Goal: Task Accomplishment & Management: Use online tool/utility

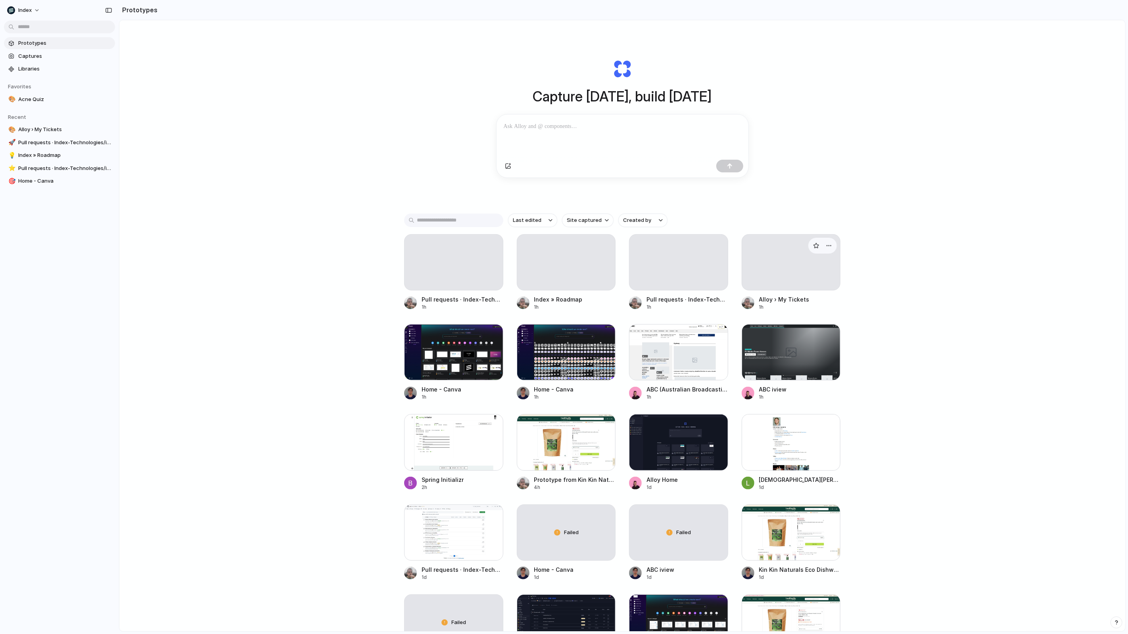
click at [802, 279] on div at bounding box center [791, 262] width 99 height 56
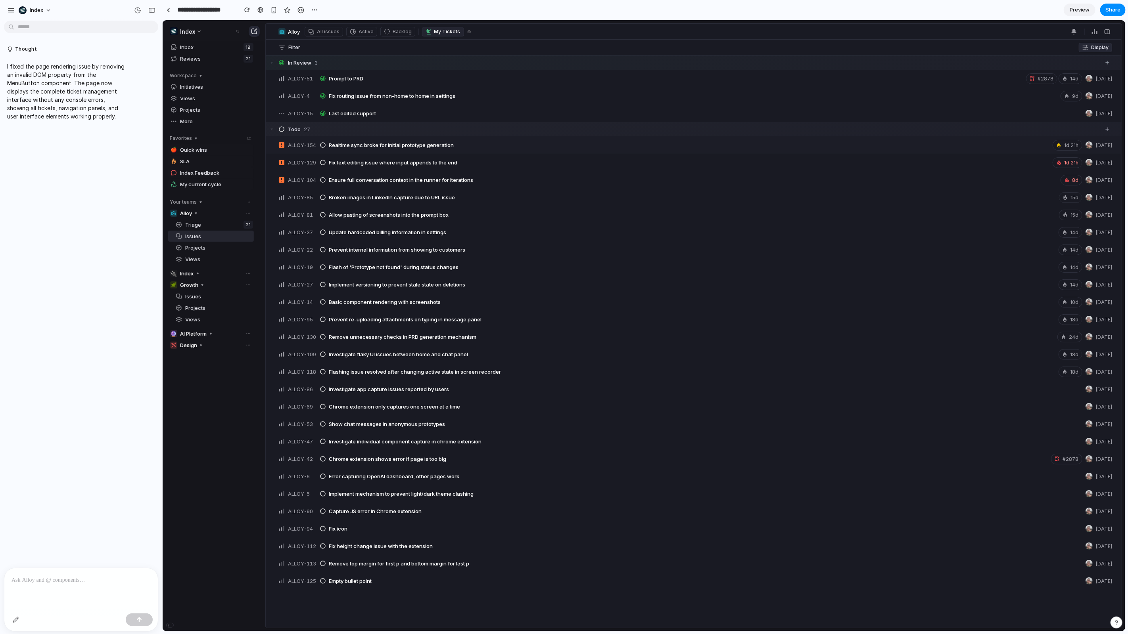
click at [137, 581] on p at bounding box center [81, 581] width 139 height 10
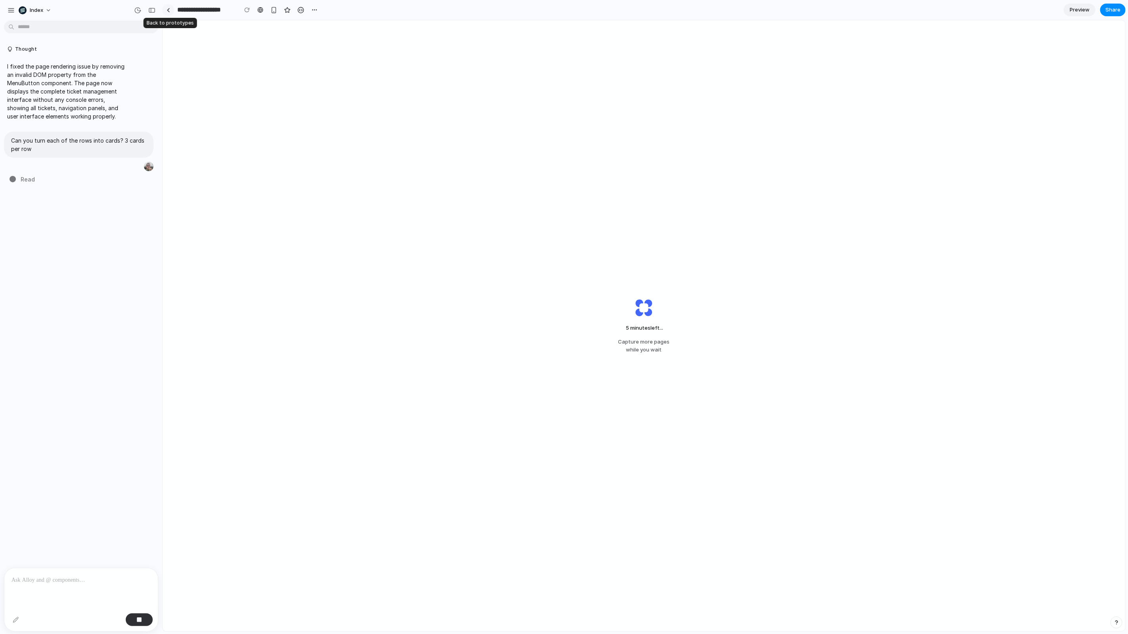
click at [164, 10] on link at bounding box center [168, 10] width 12 height 12
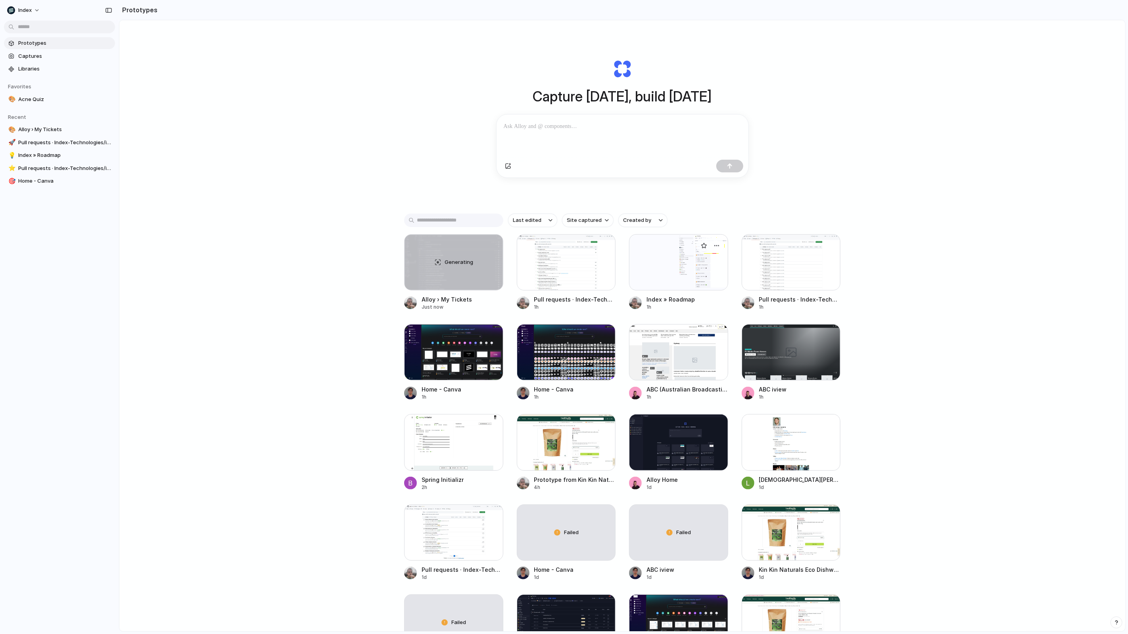
click at [633, 264] on div at bounding box center [678, 262] width 99 height 56
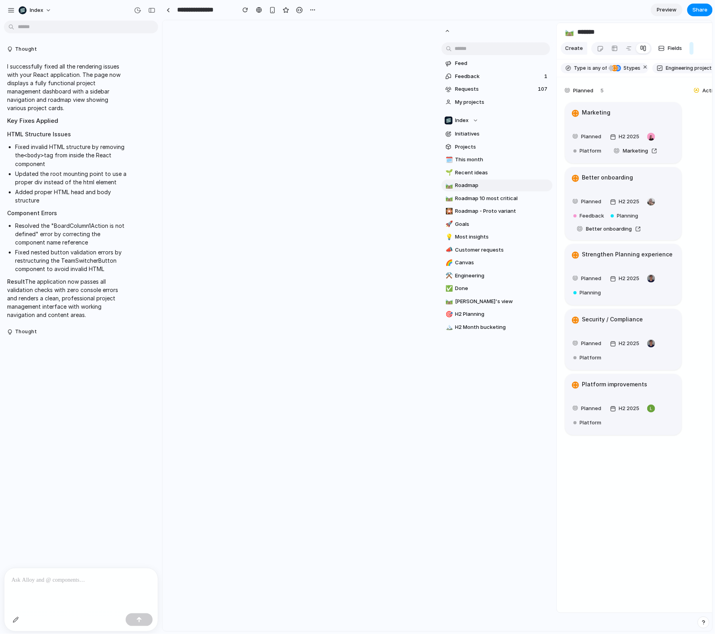
click at [468, 407] on div "Feed Feedback 1 Requests 107 My projects Index Initiatives Projects 🗓️ This mon…" at bounding box center [496, 215] width 119 height 391
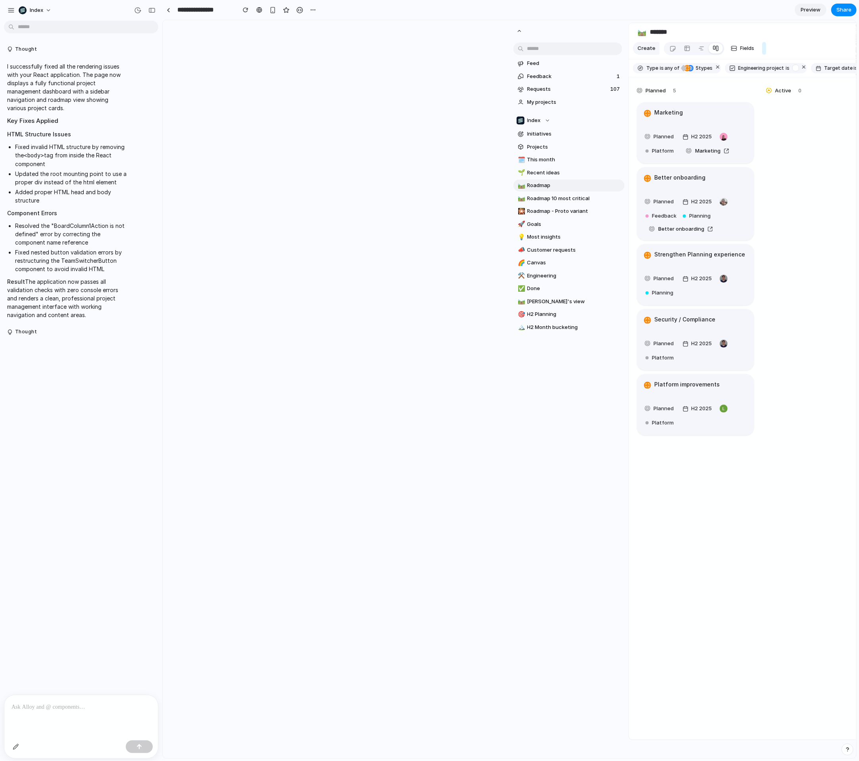
click at [585, 479] on div "Feed Feedback 1 Requests 107 My projects Index Initiatives Projects 🗓️ This mon…" at bounding box center [568, 389] width 119 height 738
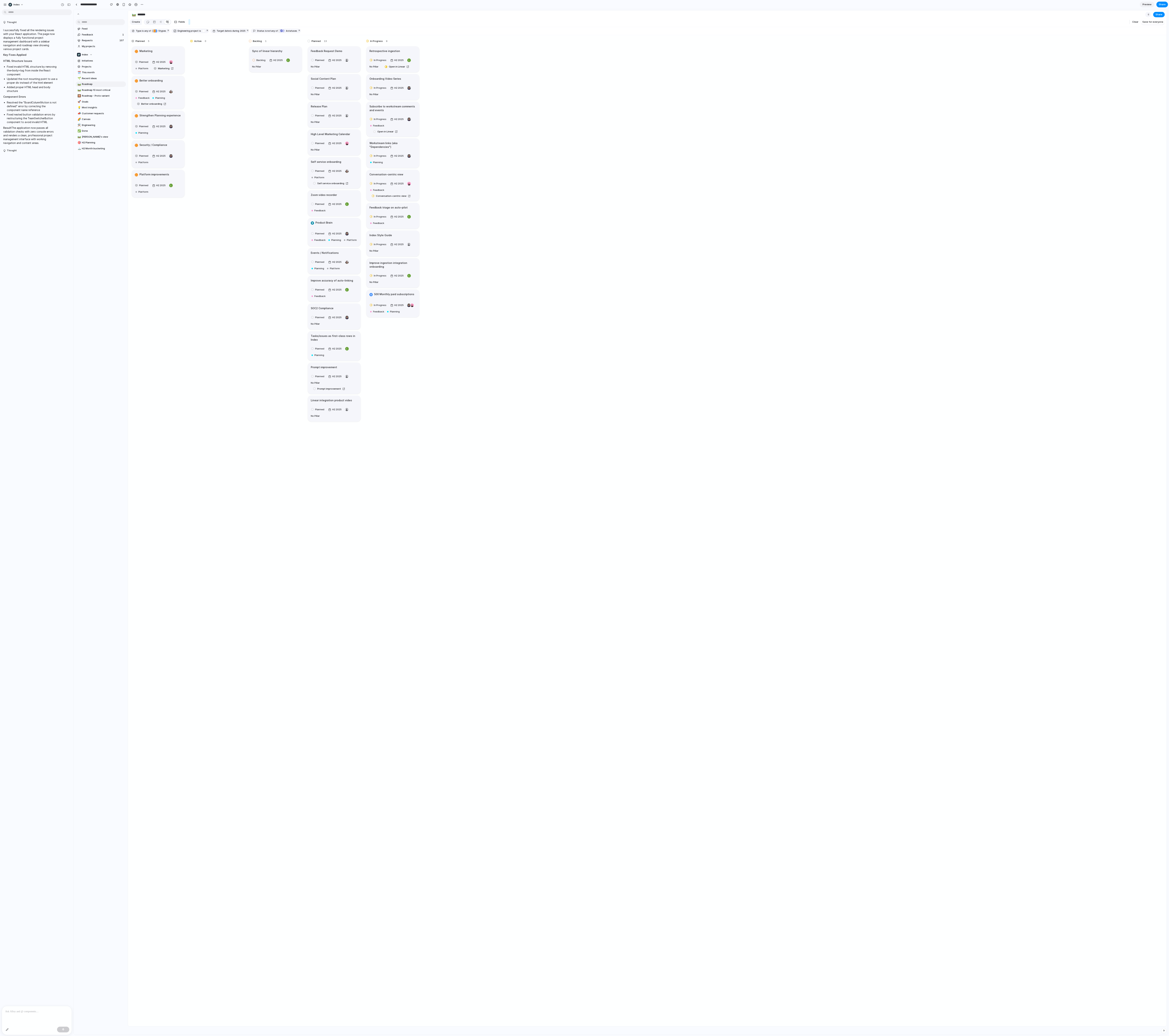
click at [511, 144] on div "Planned 5 Marketing Planned H2 2025 Platform Marketing Better onboarding Planne…" at bounding box center [647, 531] width 1038 height 992
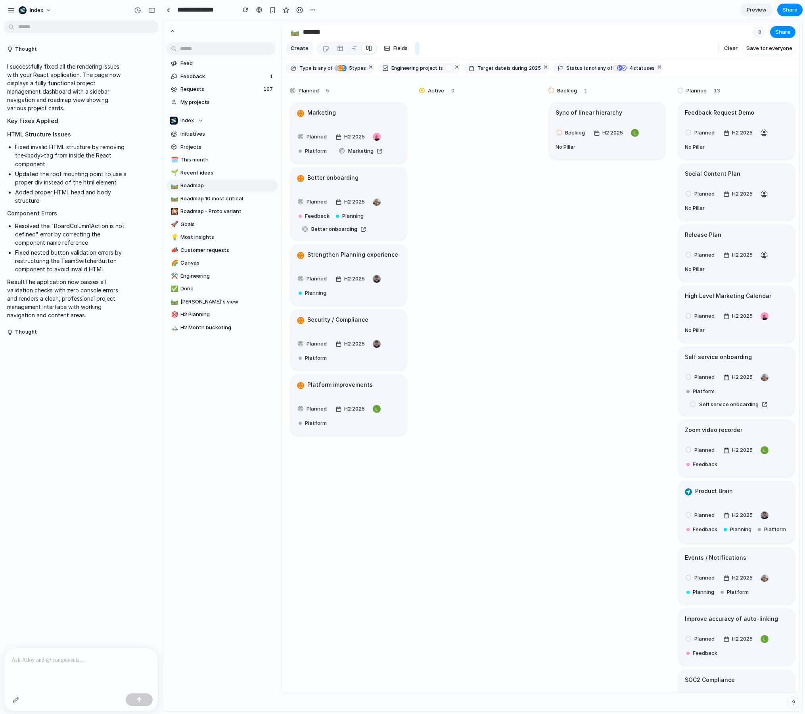
click at [102, 634] on div at bounding box center [80, 669] width 153 height 42
click at [170, 27] on button "button" at bounding box center [173, 32] width 10 height 13
click at [89, 634] on div at bounding box center [80, 669] width 153 height 42
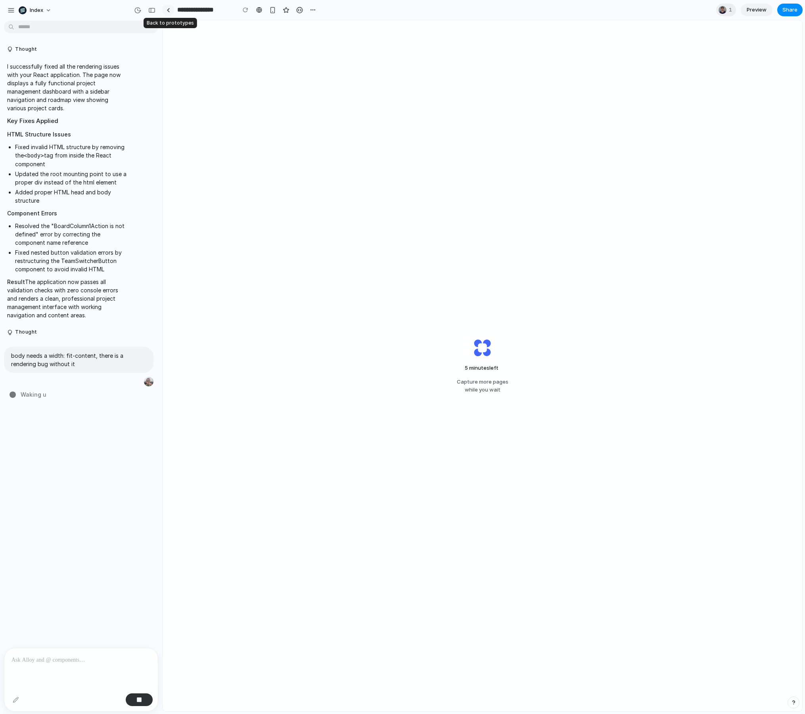
click at [172, 10] on link at bounding box center [168, 10] width 12 height 12
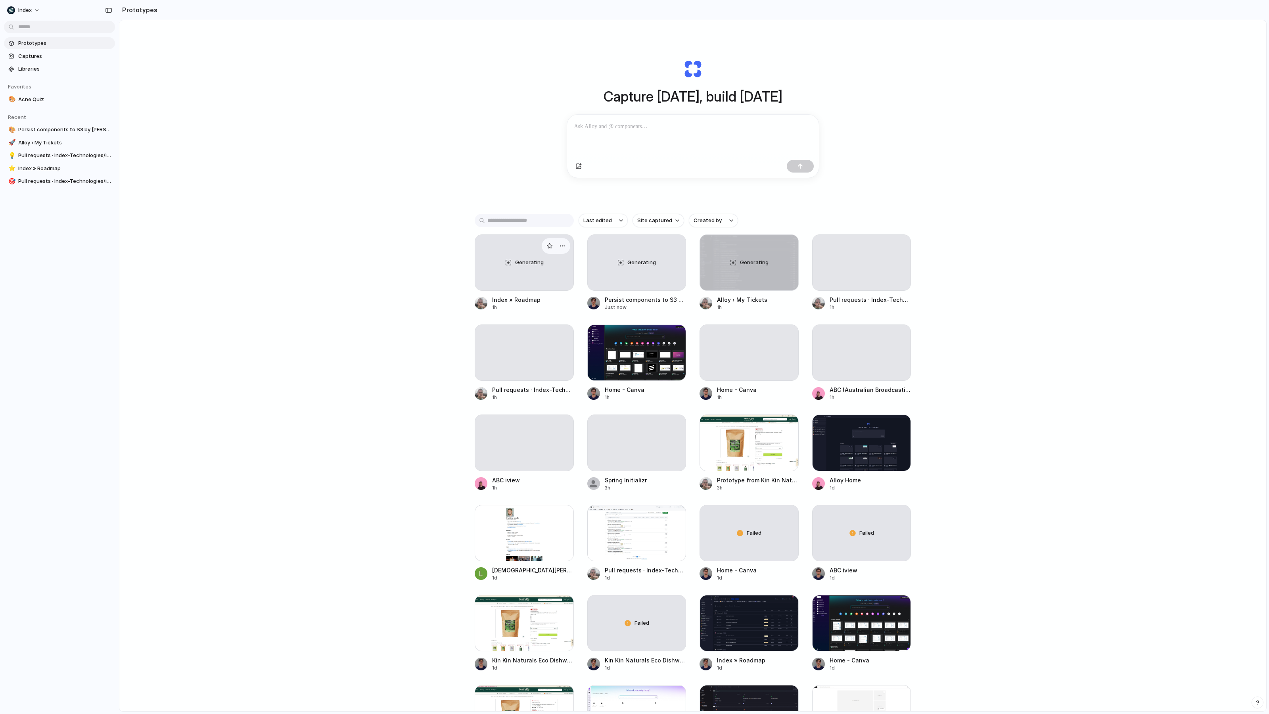
click at [517, 270] on div "Generating" at bounding box center [524, 263] width 98 height 56
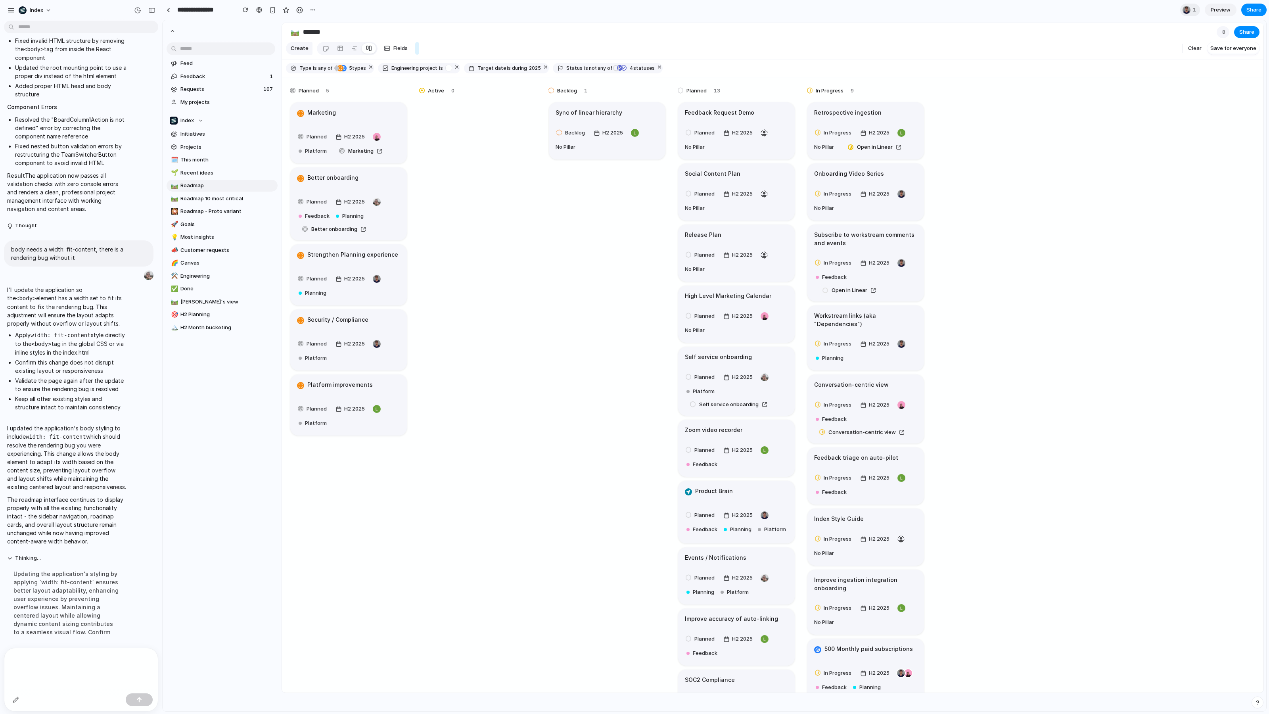
scroll to position [107, 0]
click at [70, 660] on p at bounding box center [81, 660] width 139 height 10
click at [39, 675] on div at bounding box center [80, 669] width 153 height 42
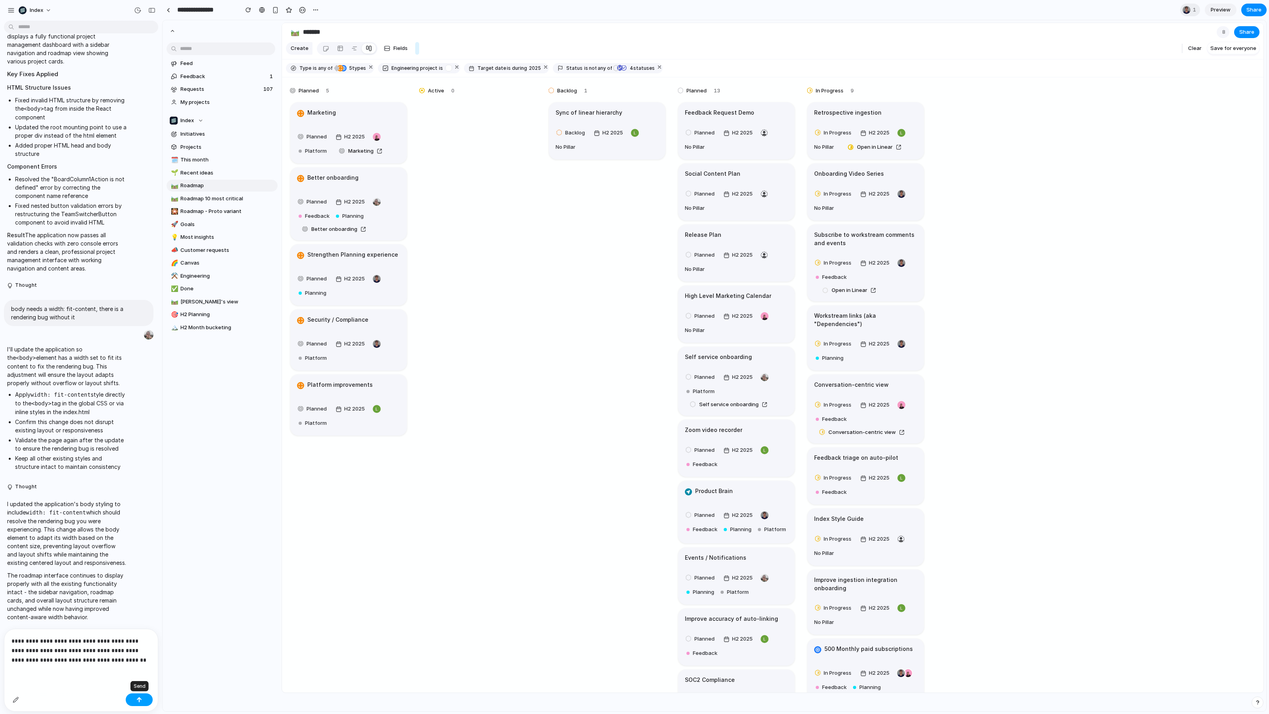
click at [140, 696] on button "button" at bounding box center [139, 699] width 27 height 13
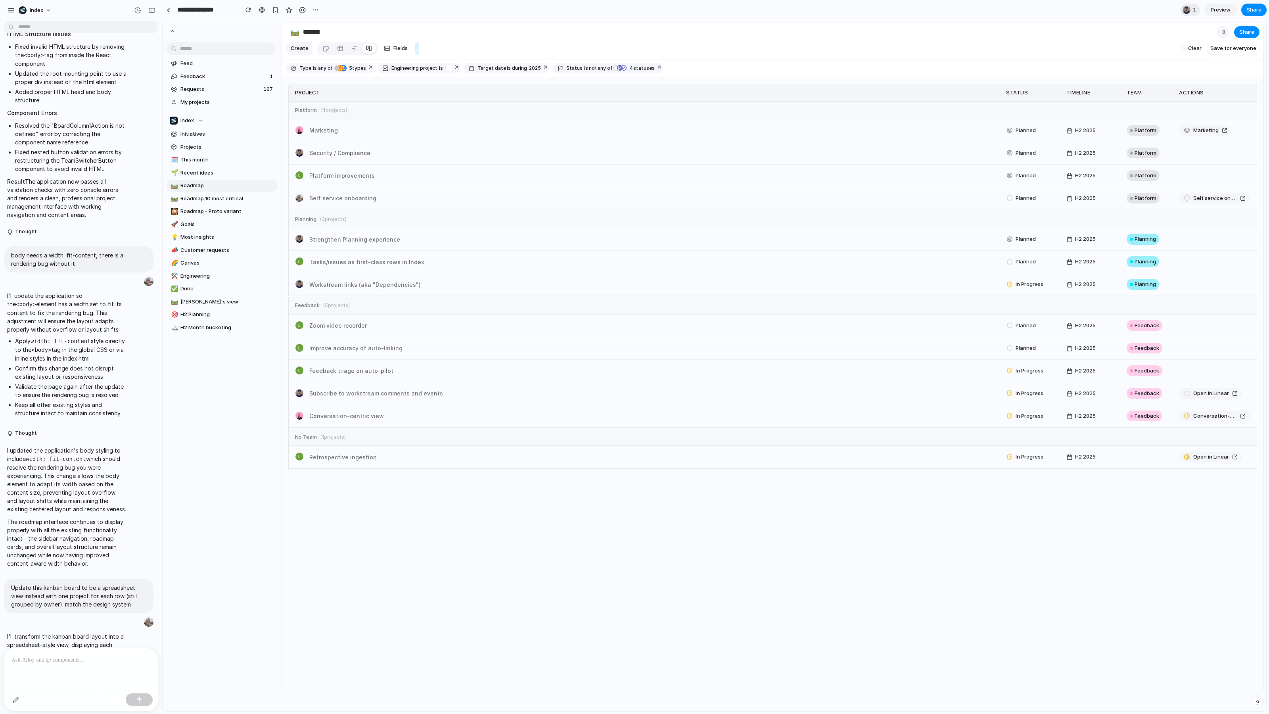
scroll to position [712, 0]
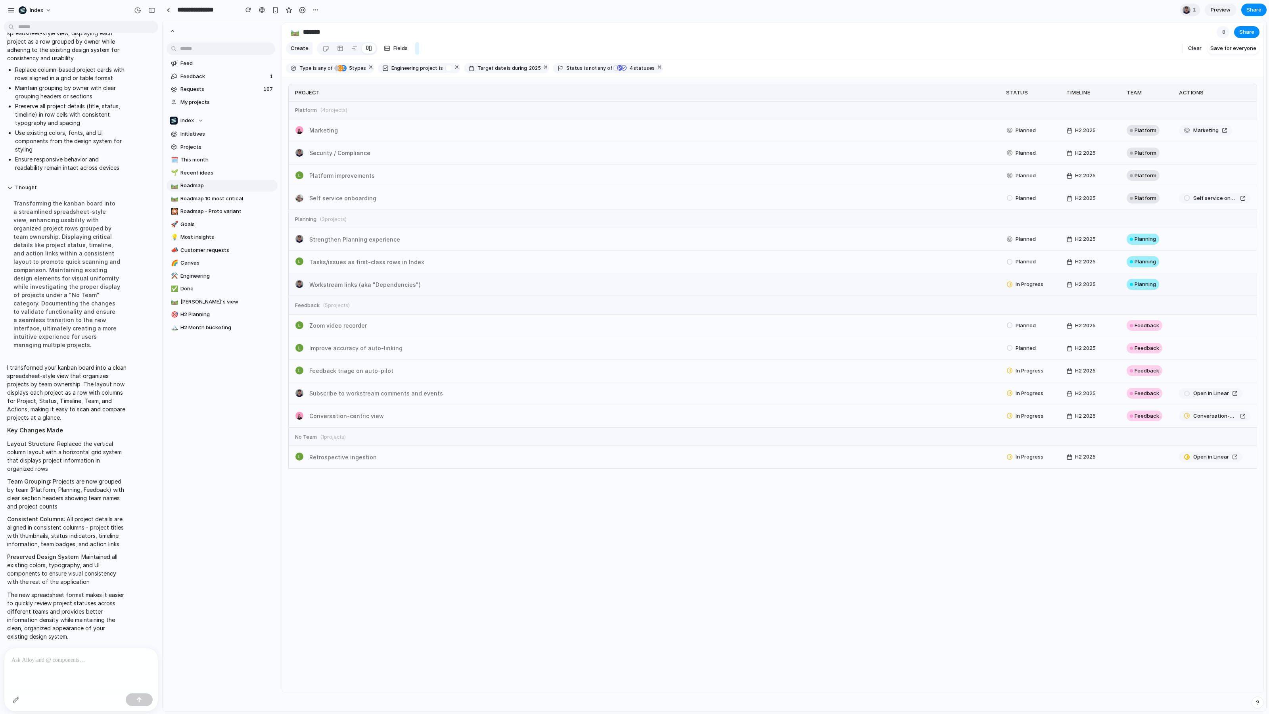
click at [292, 273] on div "Workstream links (aka "Dependencies") In Progress H2 2025 Planning" at bounding box center [773, 284] width 968 height 23
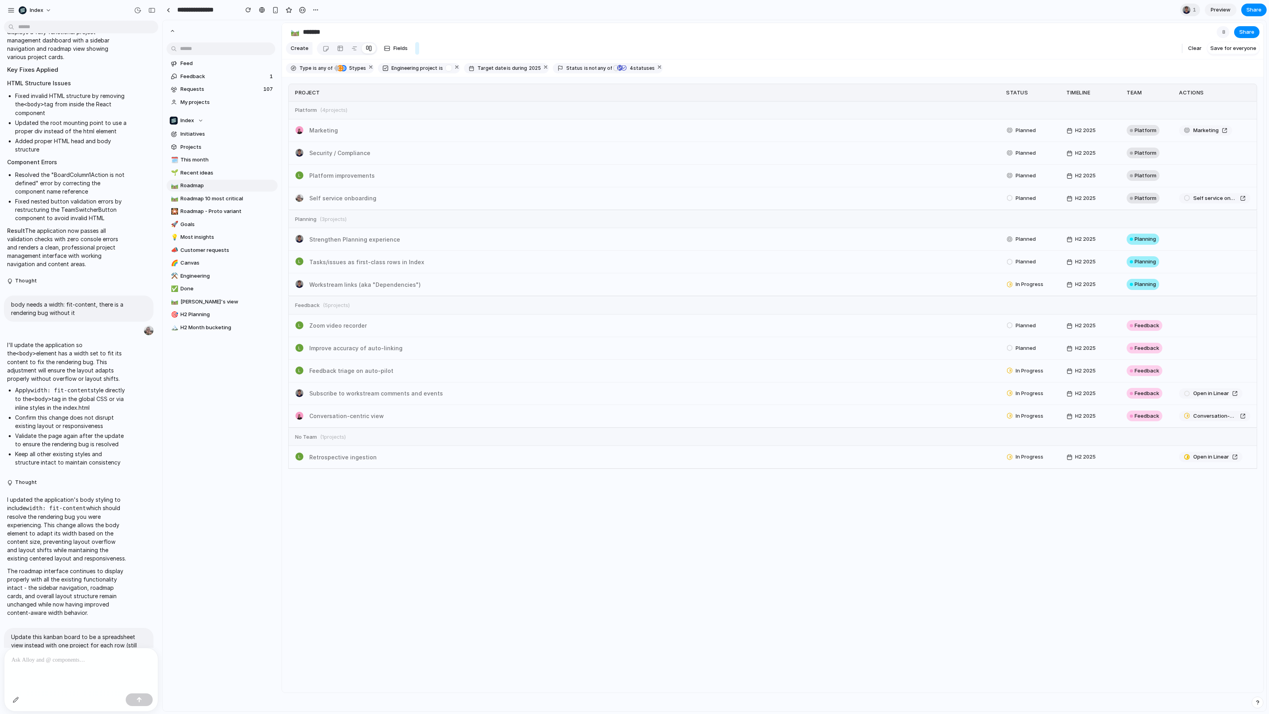
scroll to position [0, 0]
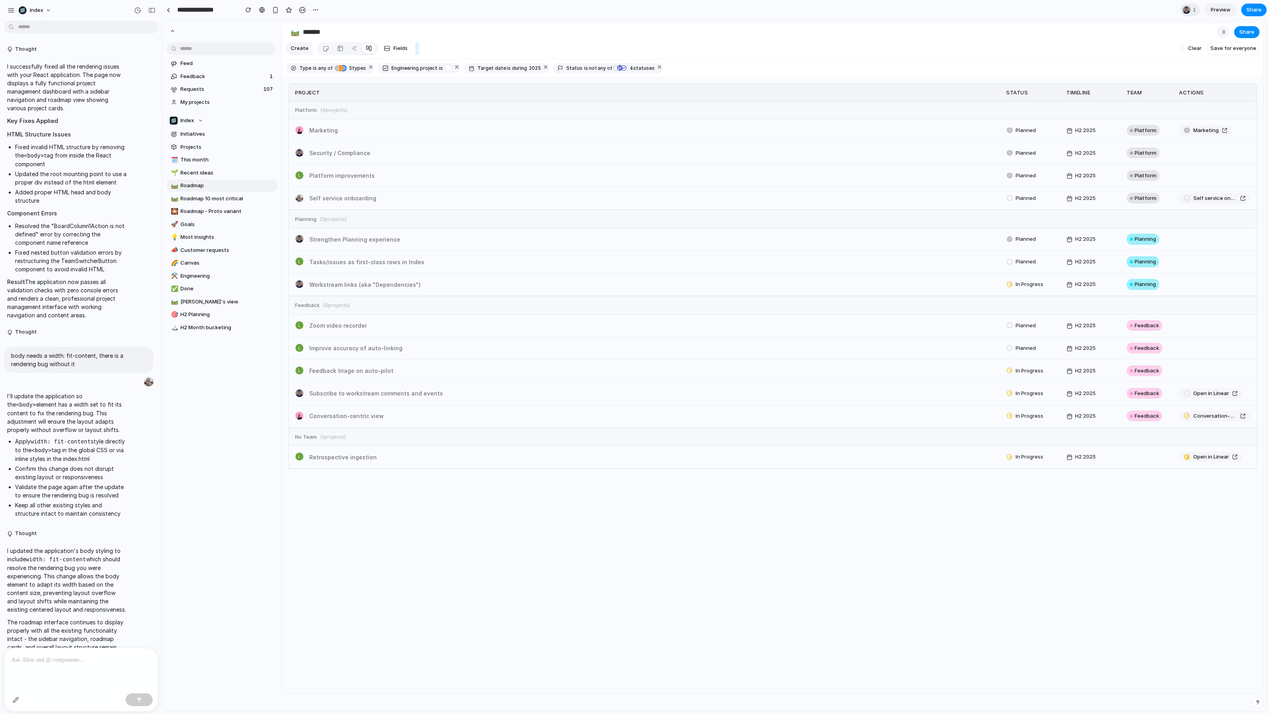
click at [556, 98] on div "Project Status Timeline Team Actions" at bounding box center [772, 93] width 969 height 18
click at [380, 552] on div "Project Status Timeline Team Actions Platform ( 4 projects) Marketing Planned H…" at bounding box center [772, 384] width 981 height 615
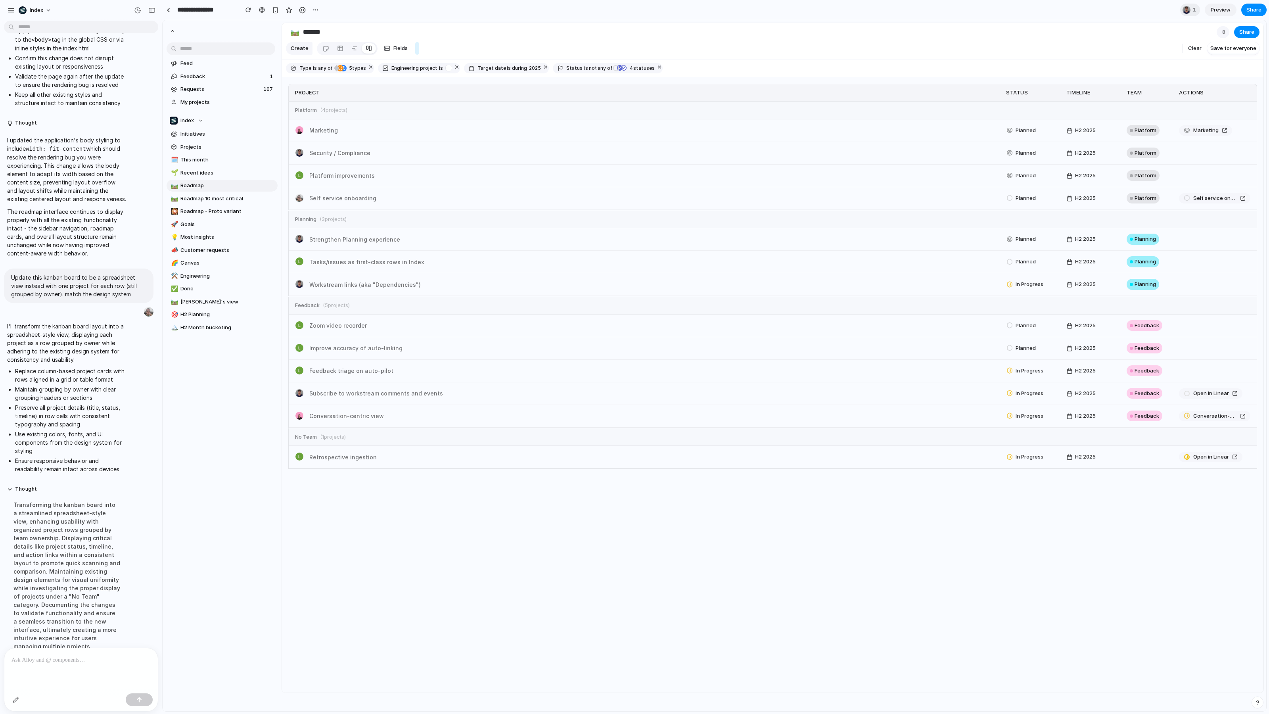
scroll to position [411, 0]
click at [1027, 93] on div "Status" at bounding box center [1034, 93] width 56 height 8
click at [320, 108] on span "( 4 projects)" at bounding box center [333, 110] width 27 height 8
click at [267, 183] on div "button" at bounding box center [268, 185] width 6 height 9
click at [167, 12] on link at bounding box center [168, 10] width 12 height 12
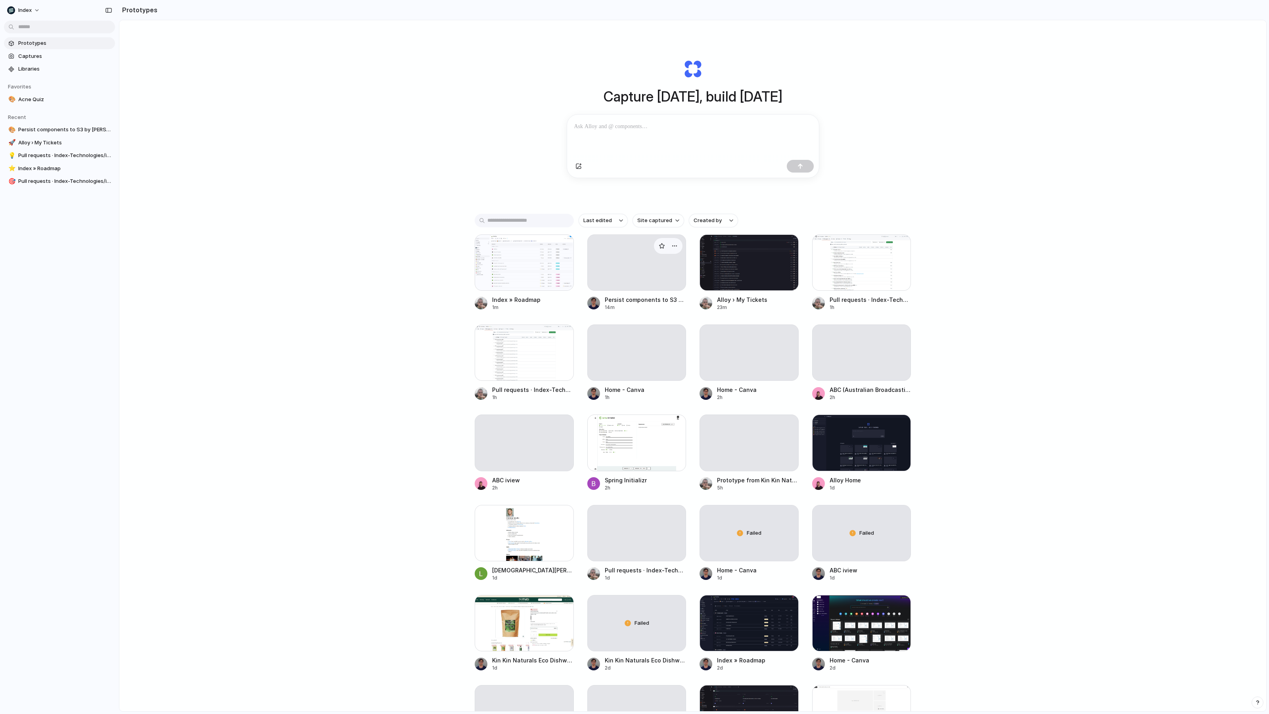
click at [652, 277] on div at bounding box center [636, 262] width 99 height 56
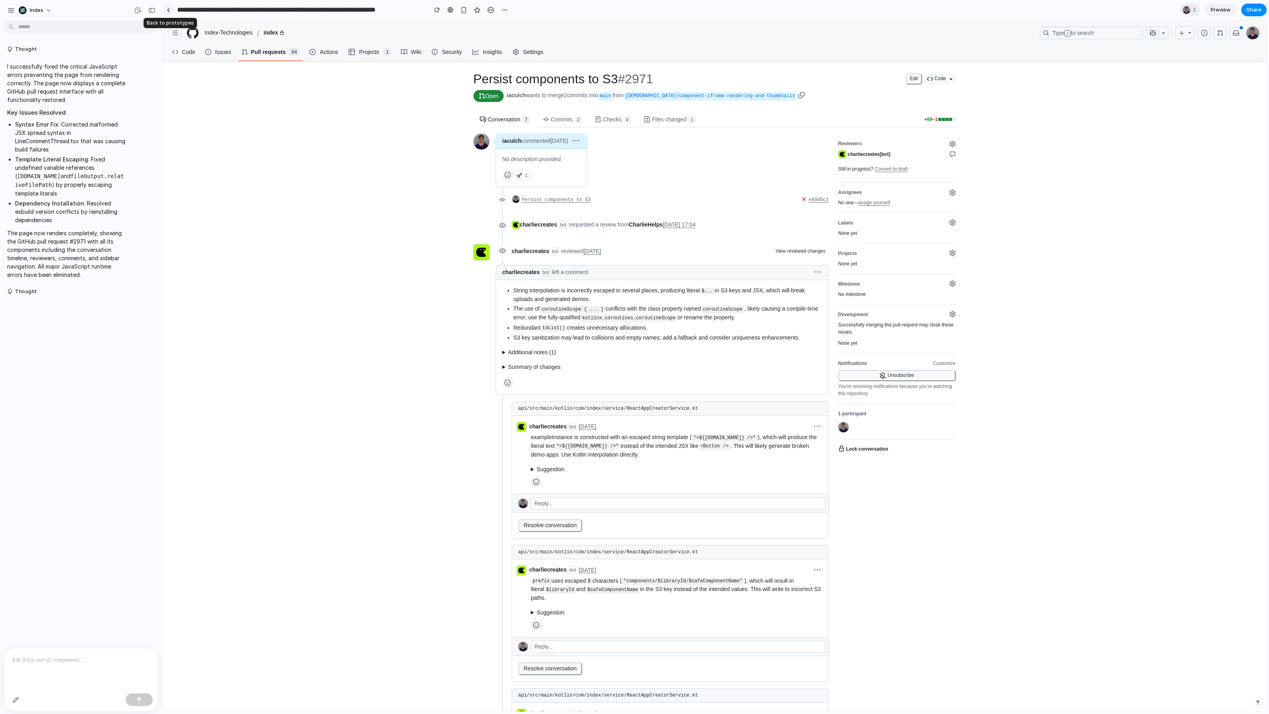
click at [169, 10] on div at bounding box center [169, 10] width 4 height 4
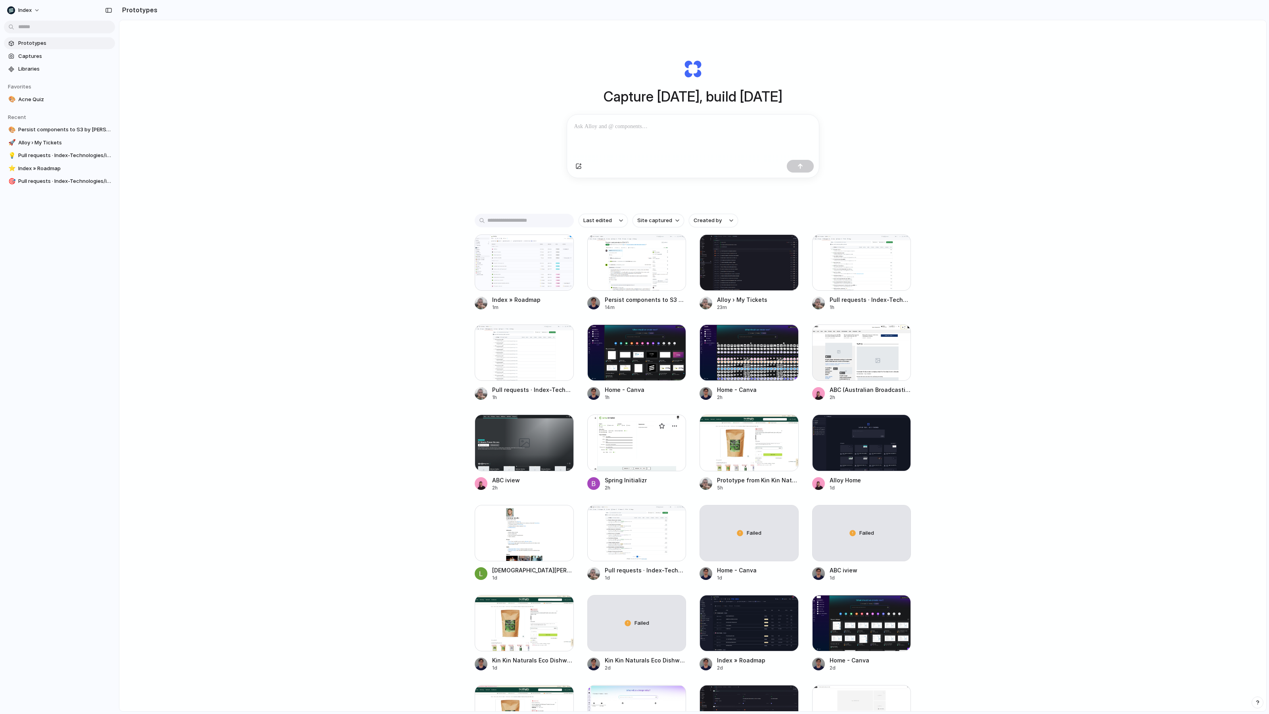
click at [635, 455] on div at bounding box center [636, 442] width 99 height 56
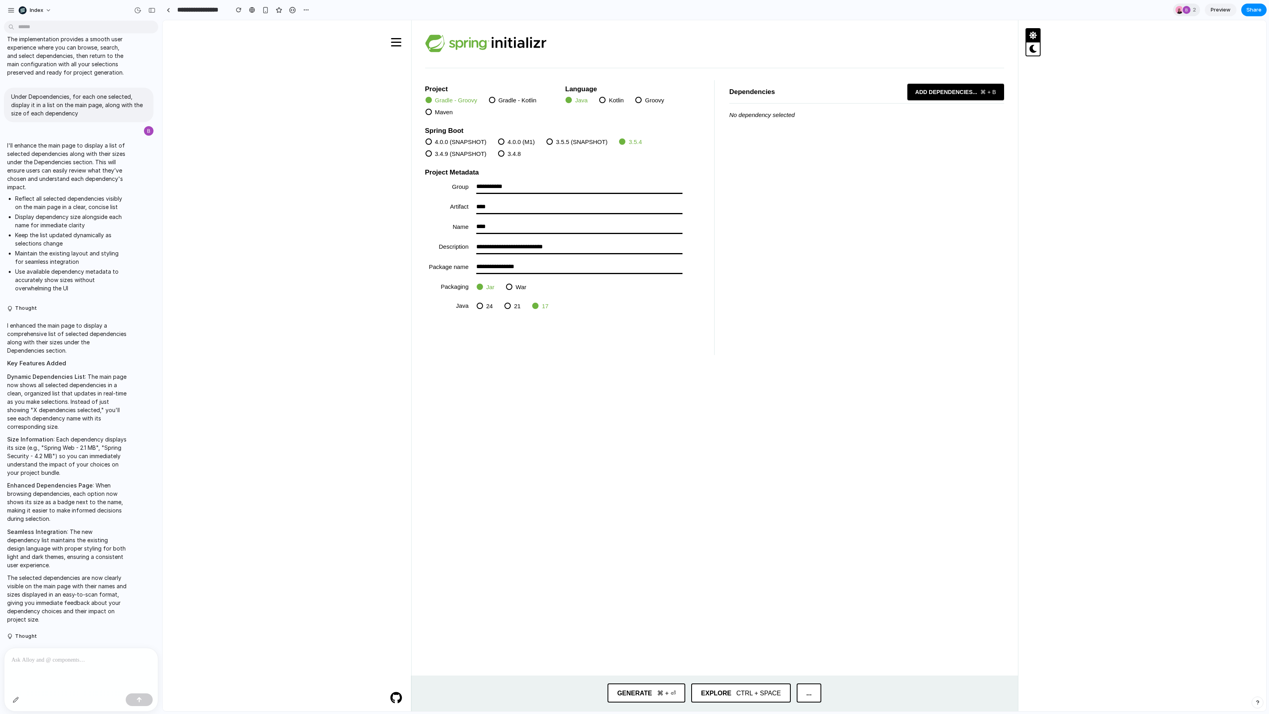
click at [970, 86] on span "Add dependencies ..." at bounding box center [946, 91] width 76 height 15
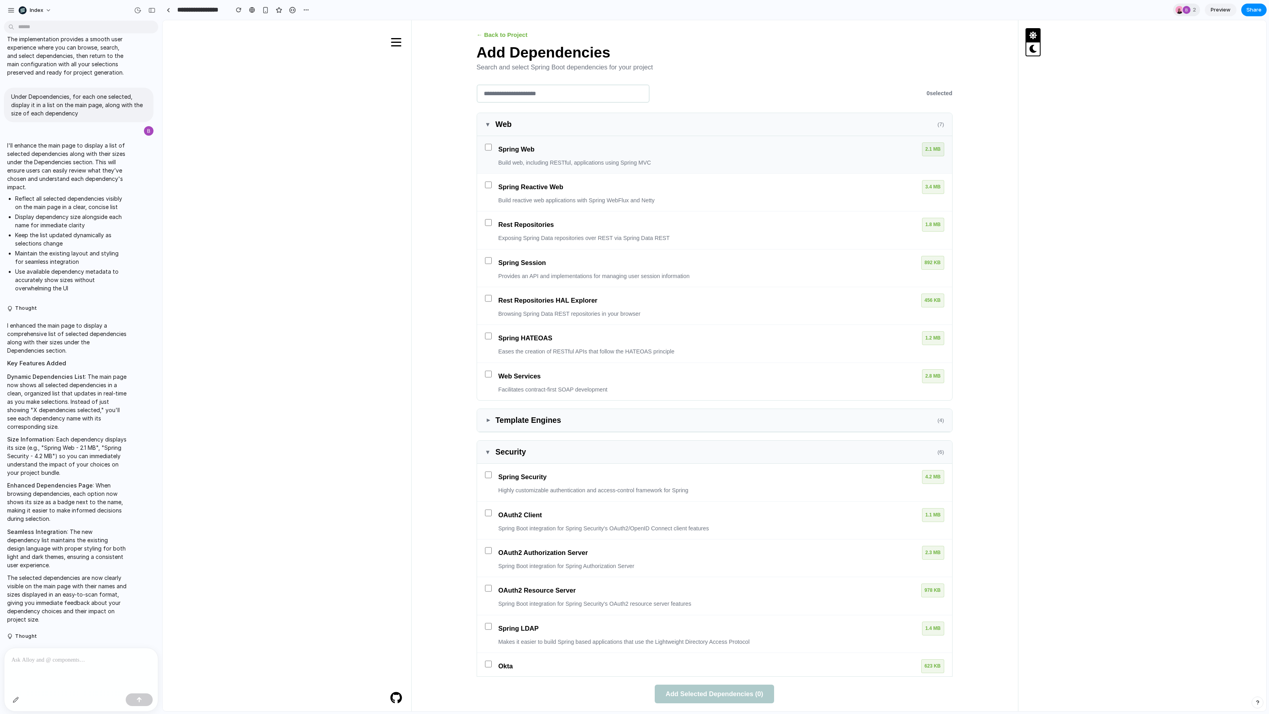
click at [535, 144] on div "Spring Web 2.1 MB" at bounding box center [721, 149] width 446 height 14
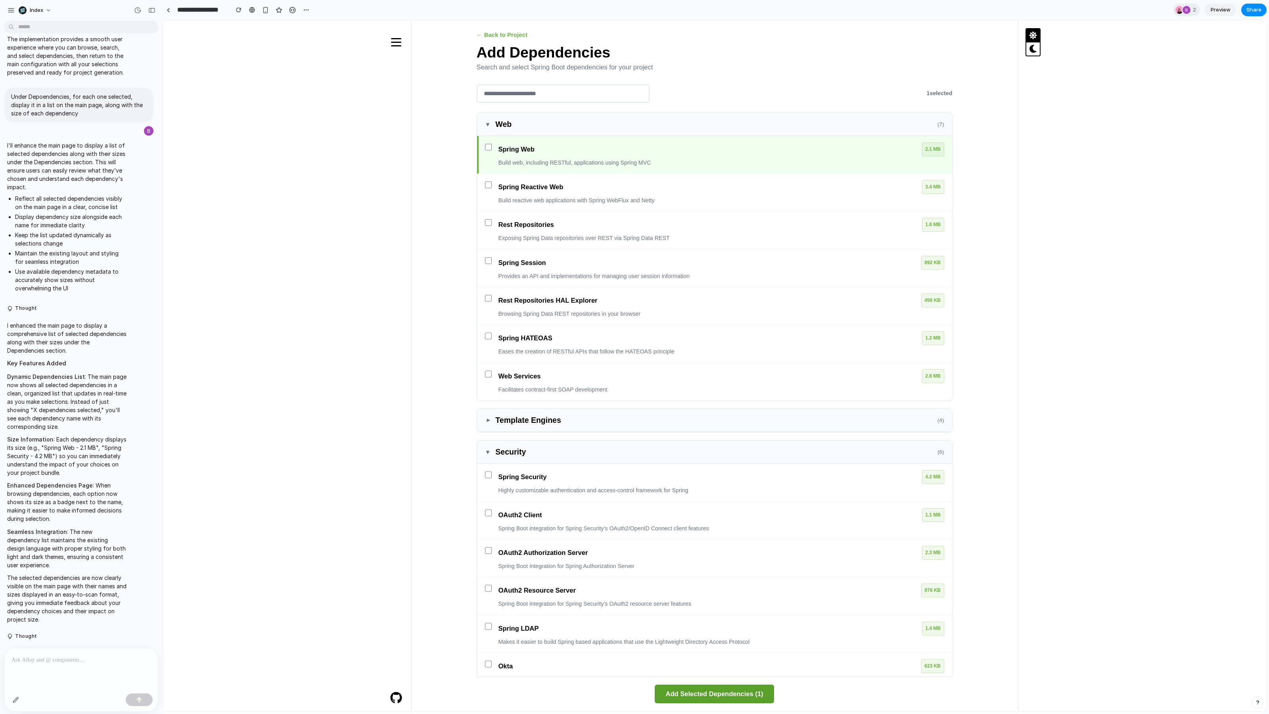
click at [724, 693] on button "Add Selected Dependencies ( 1 )" at bounding box center [715, 693] width 120 height 19
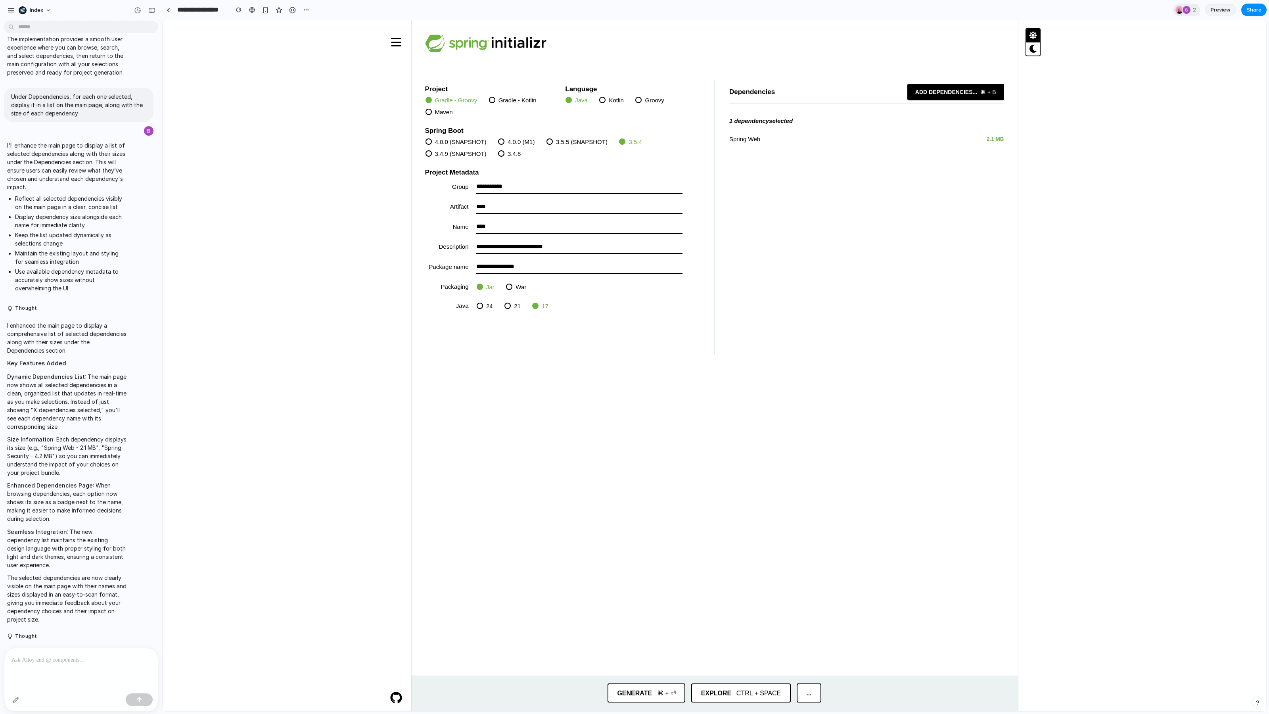
click at [974, 92] on span "Add dependencies ..." at bounding box center [946, 91] width 76 height 15
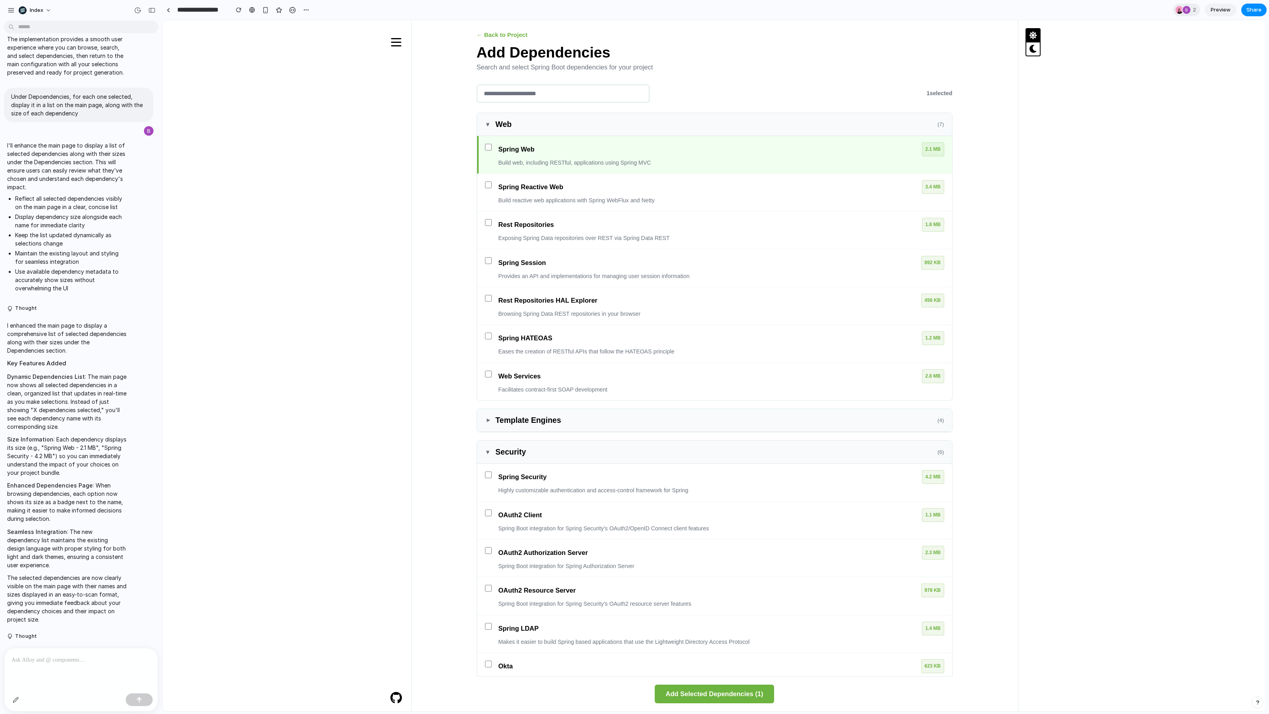
click at [702, 146] on div "Spring Web 2.1 MB" at bounding box center [721, 149] width 446 height 14
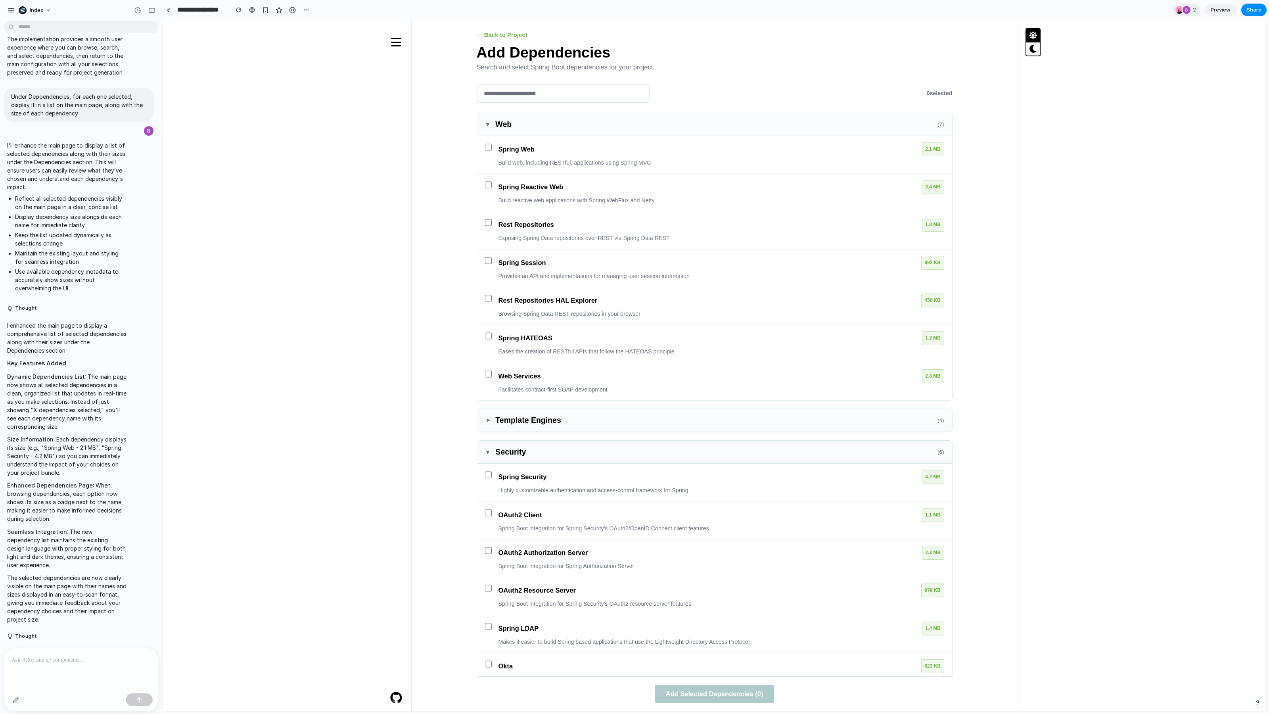
click at [876, 92] on div "0 selected" at bounding box center [715, 93] width 476 height 18
click at [496, 38] on button "← Back to Project" at bounding box center [502, 34] width 51 height 13
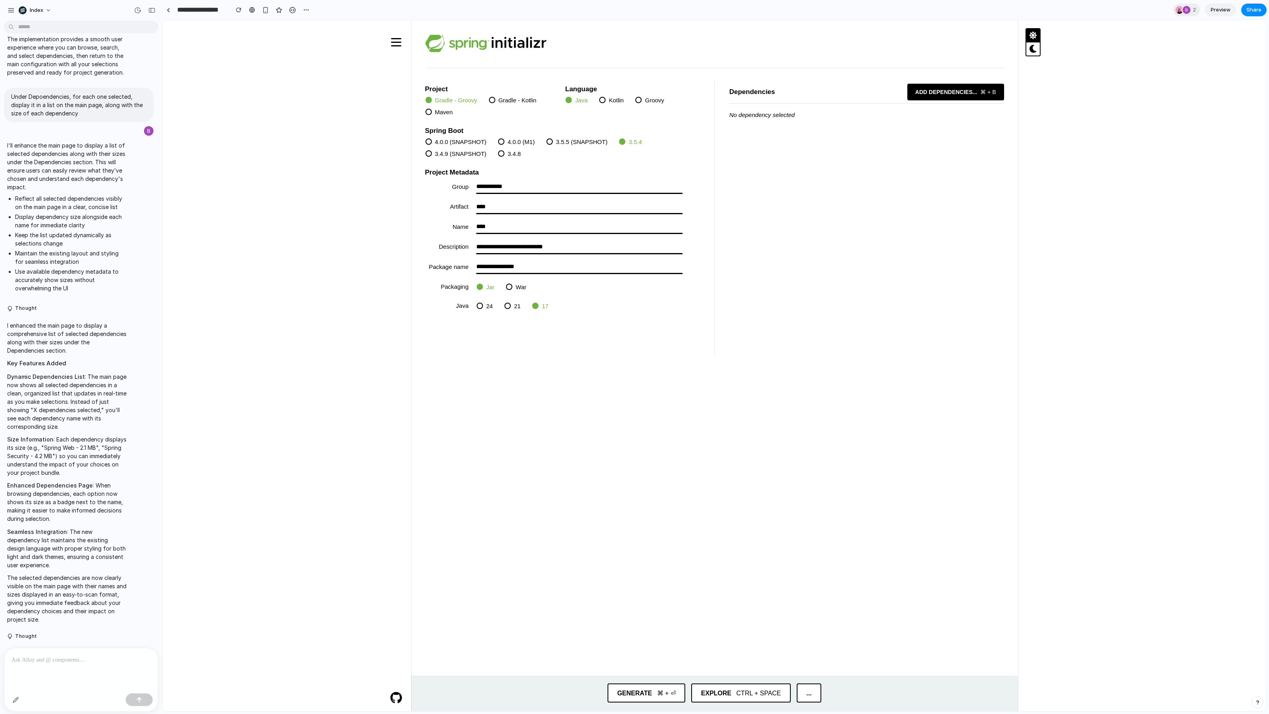
click at [966, 95] on span "dependencies" at bounding box center [951, 91] width 44 height 7
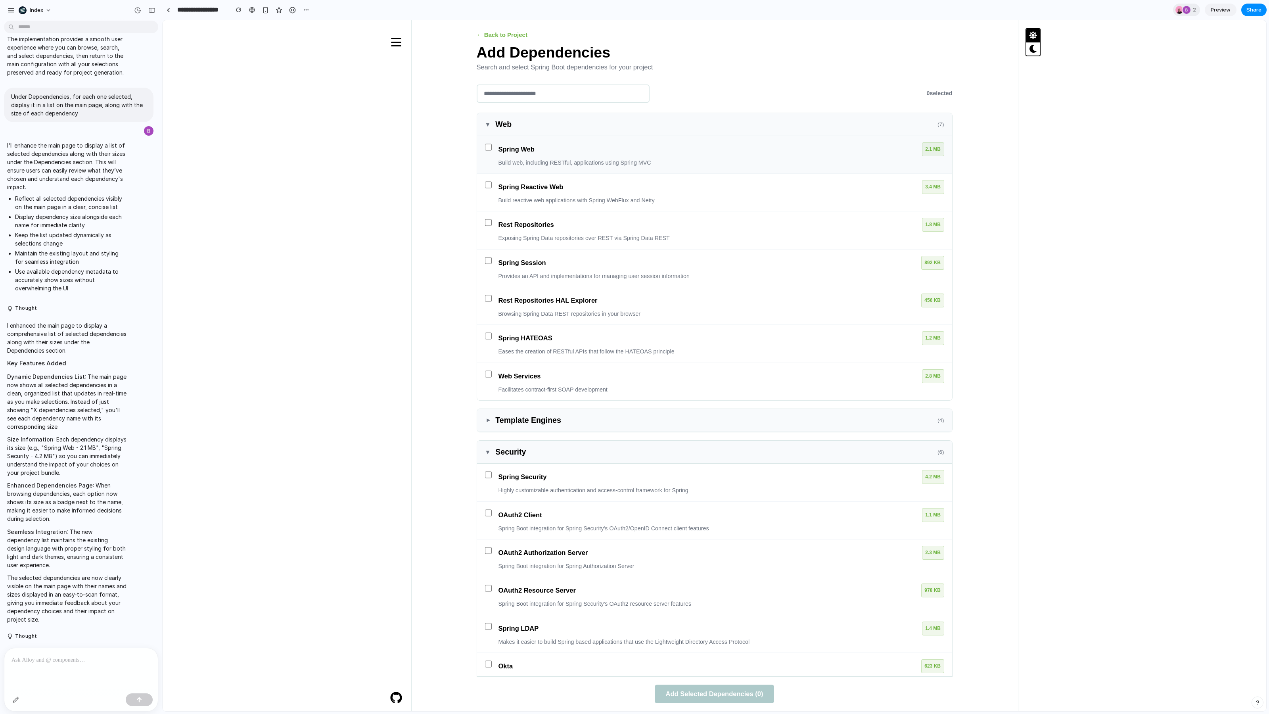
click at [676, 159] on p "Build web, including RESTful, applications using Spring MVC" at bounding box center [721, 163] width 446 height 8
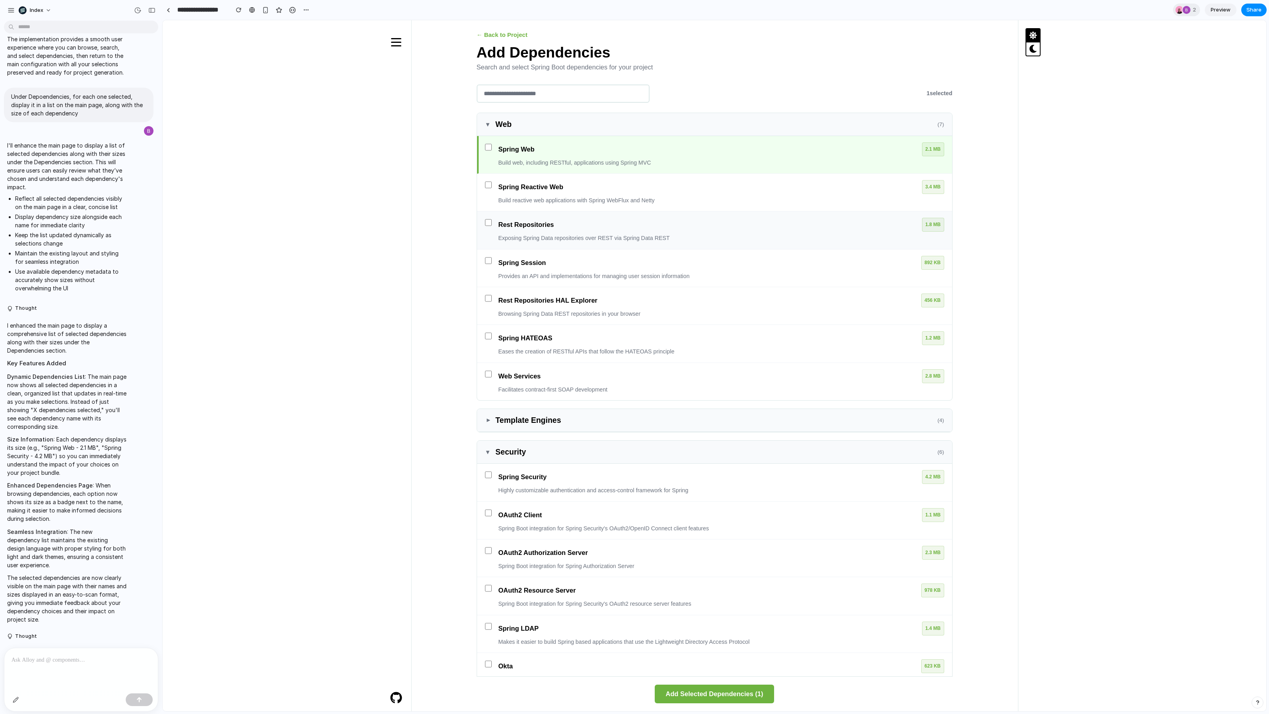
click at [680, 230] on div "Rest Repositories 1.8 MB Exposing Spring Data repositories over REST via Spring…" at bounding box center [721, 230] width 446 height 25
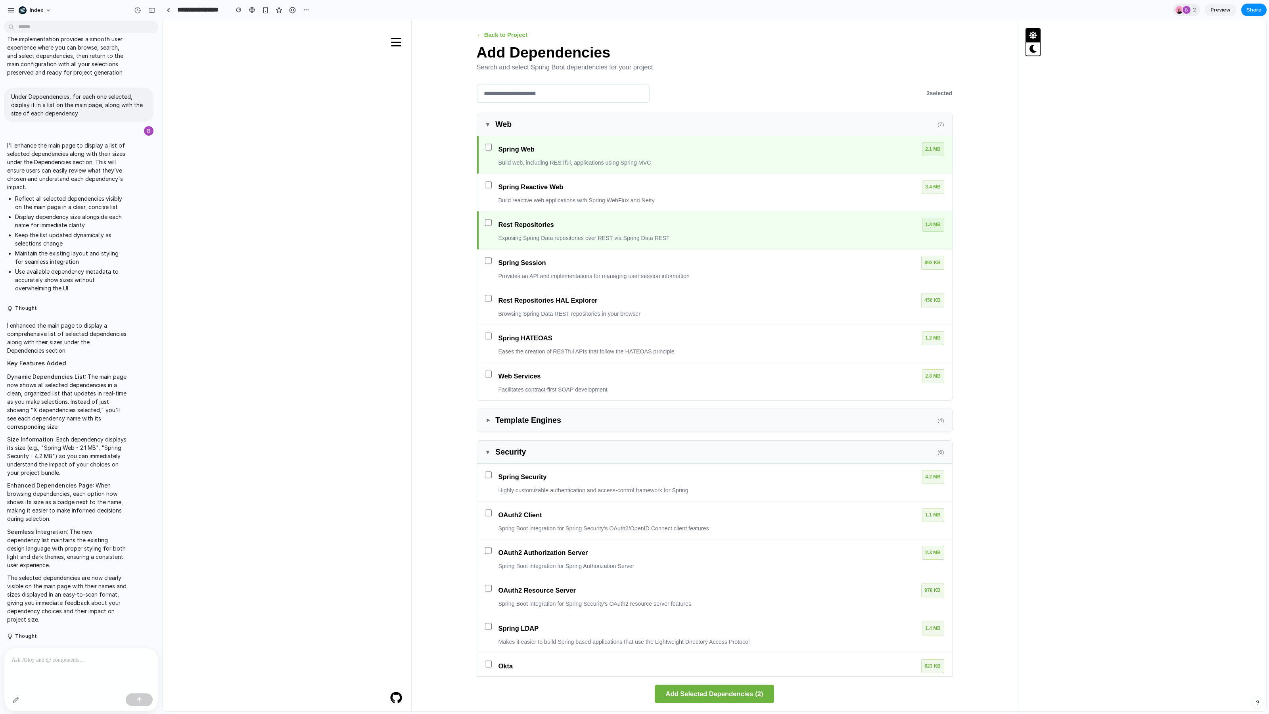
click at [705, 241] on div "Rest Repositories 1.8 MB Exposing Spring Data repositories over REST via Spring…" at bounding box center [714, 230] width 475 height 38
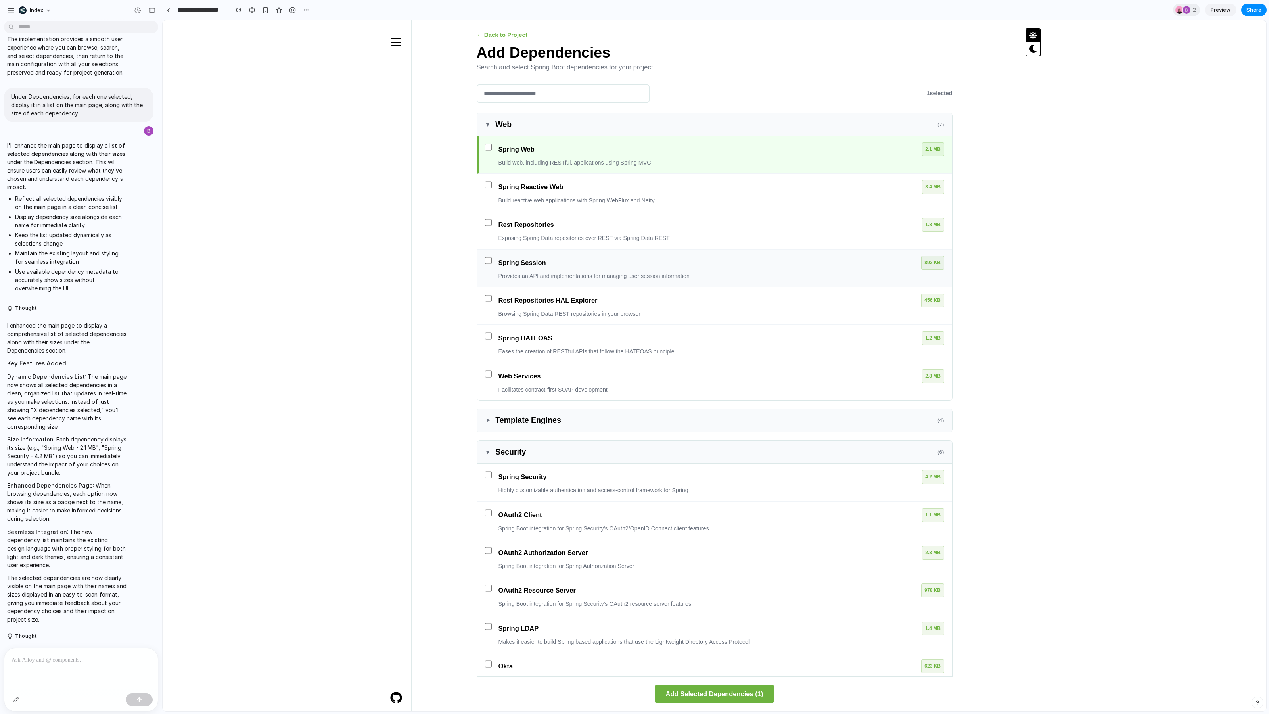
click at [705, 269] on div "Spring Session 892 KB Provides an API and implementations for managing user ses…" at bounding box center [721, 268] width 446 height 25
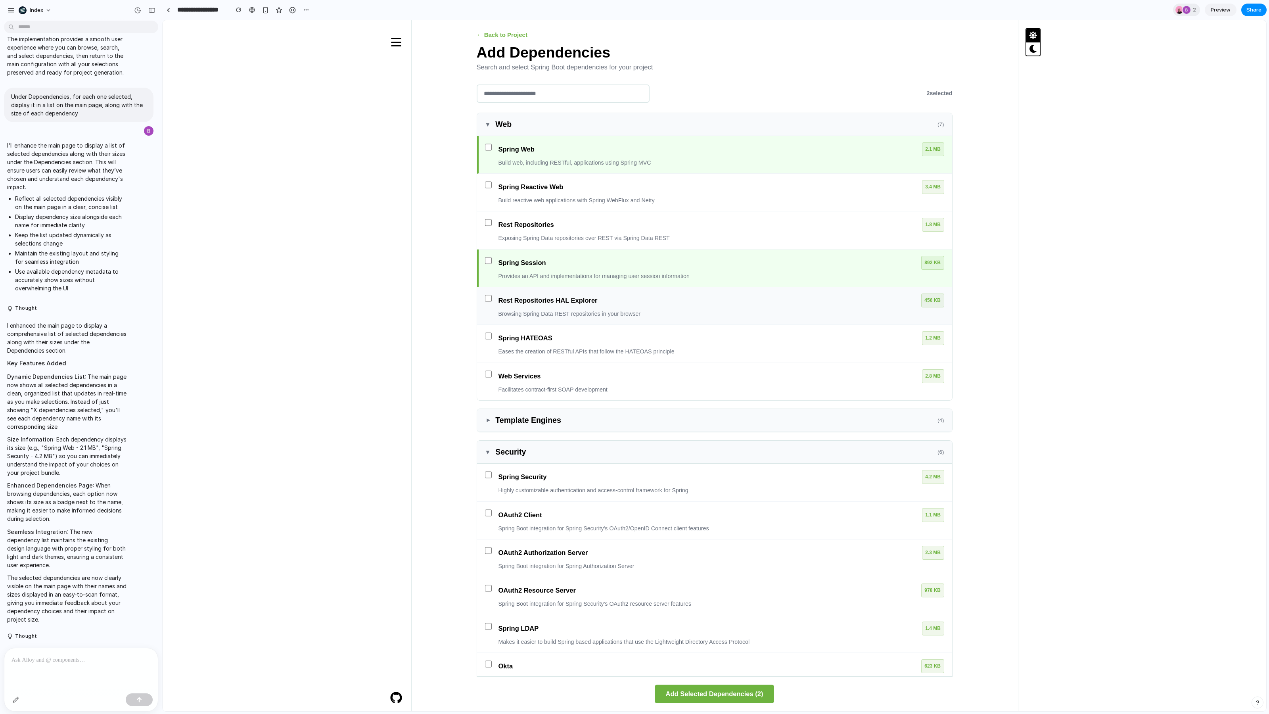
click at [705, 319] on div "Rest Repositories HAL Explorer 456 KB Browsing Spring Data REST repositories in…" at bounding box center [714, 306] width 475 height 38
click at [718, 429] on div "▼ Web ( 7 ) Spring Web 2.1 MB Build web, including RESTful, applications using …" at bounding box center [715, 545] width 476 height 864
click at [717, 508] on div "OAuth2 Client 1.1 MB" at bounding box center [721, 515] width 446 height 14
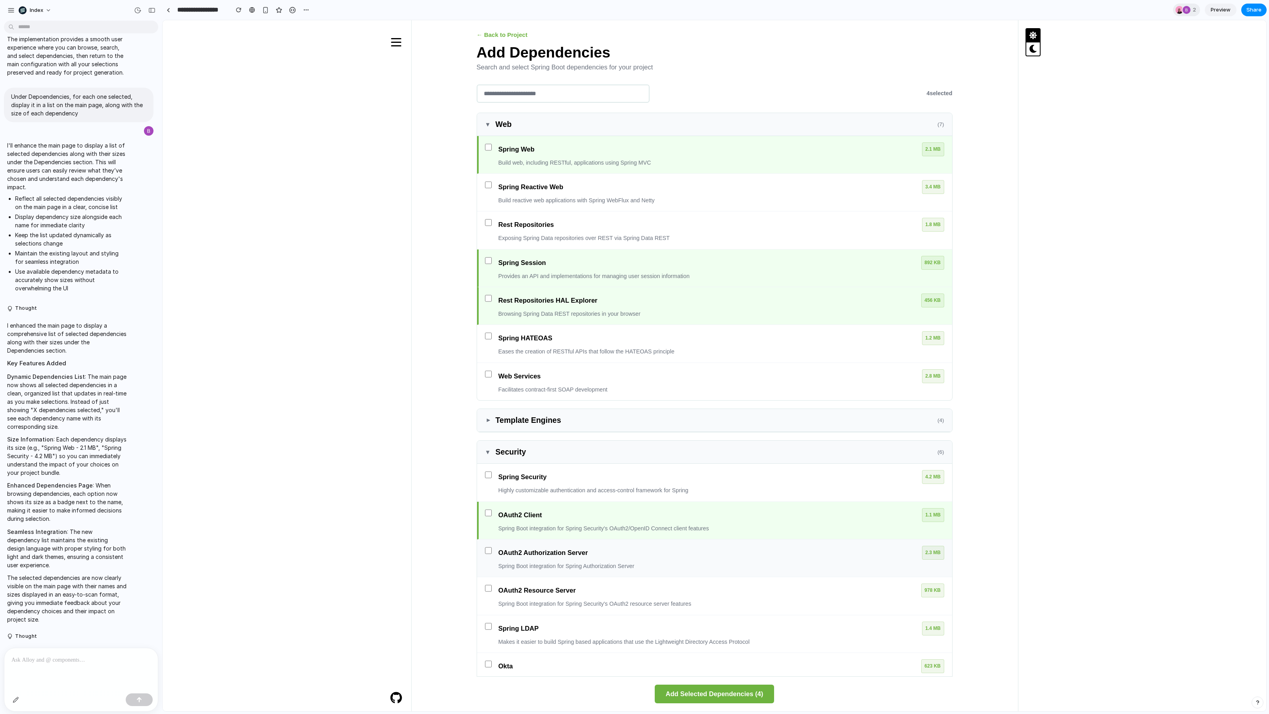
click at [713, 552] on div "OAuth2 Authorization Server 2.3 MB" at bounding box center [721, 553] width 446 height 14
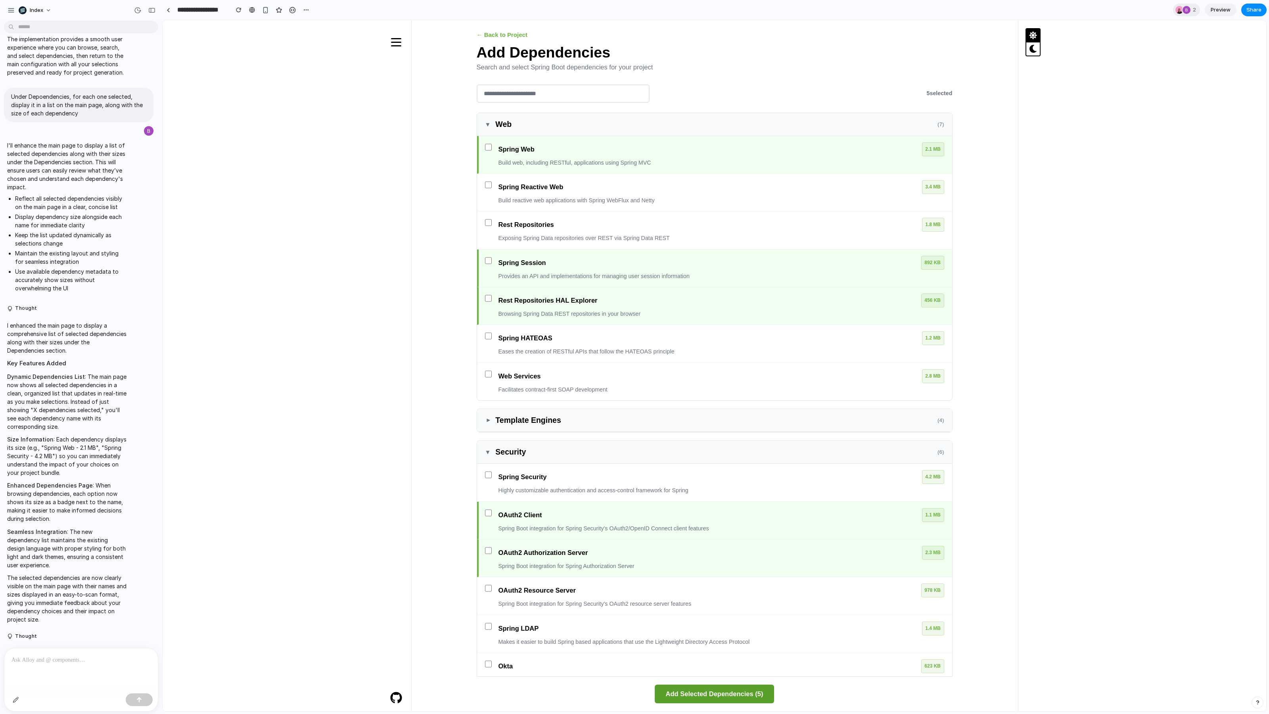
click at [698, 698] on button "Add Selected Dependencies ( 5 )" at bounding box center [715, 693] width 120 height 19
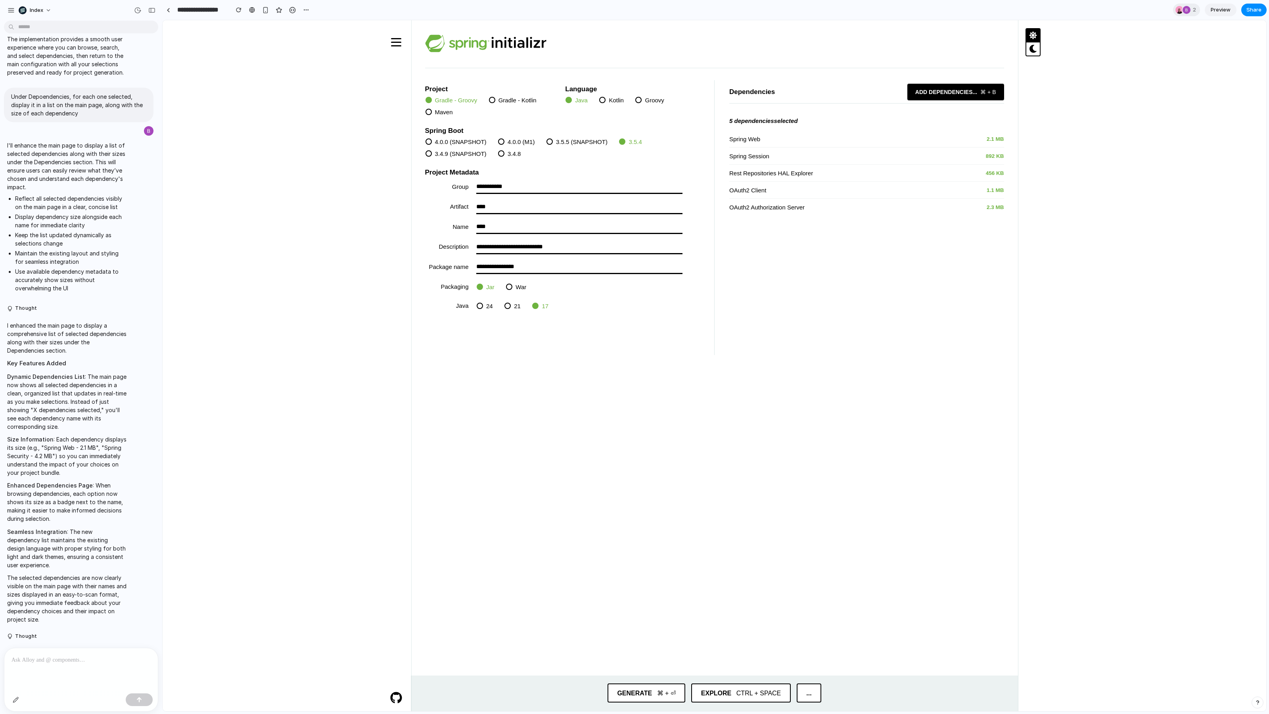
click at [919, 94] on span "Add dependencies ..." at bounding box center [946, 91] width 76 height 15
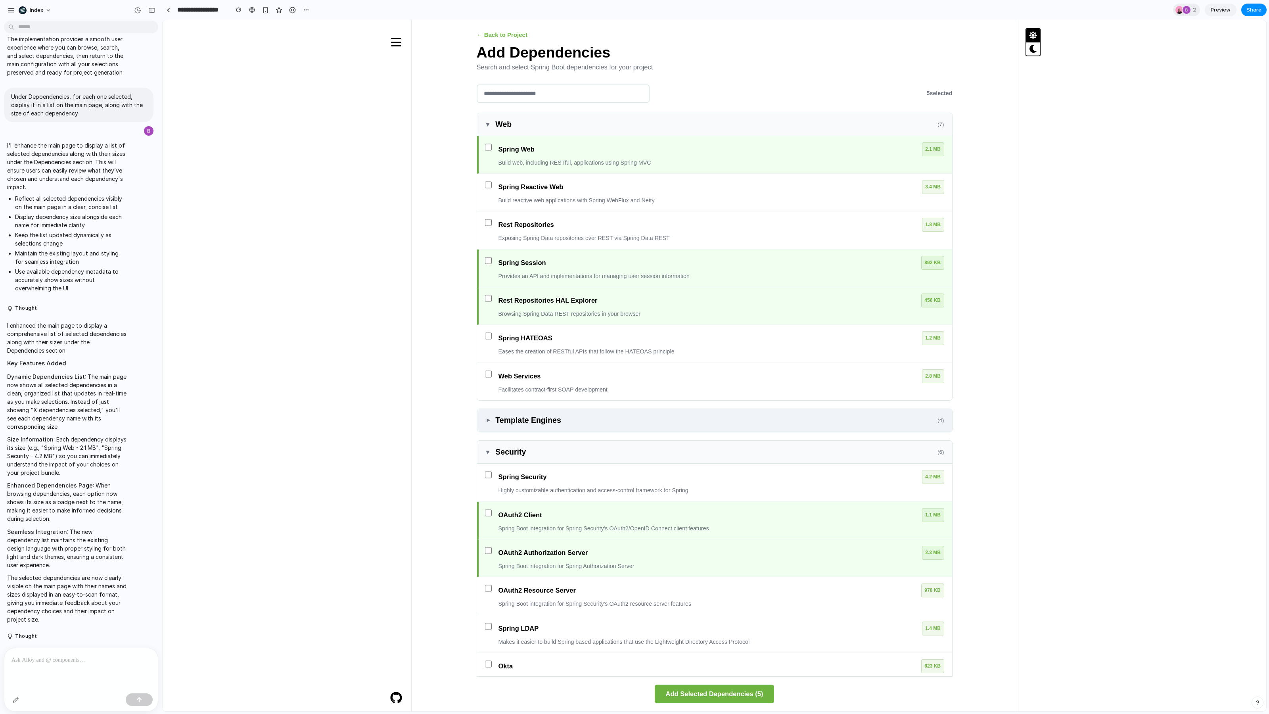
click at [731, 426] on div "▼ Template Engines ( 4 )" at bounding box center [714, 420] width 475 height 23
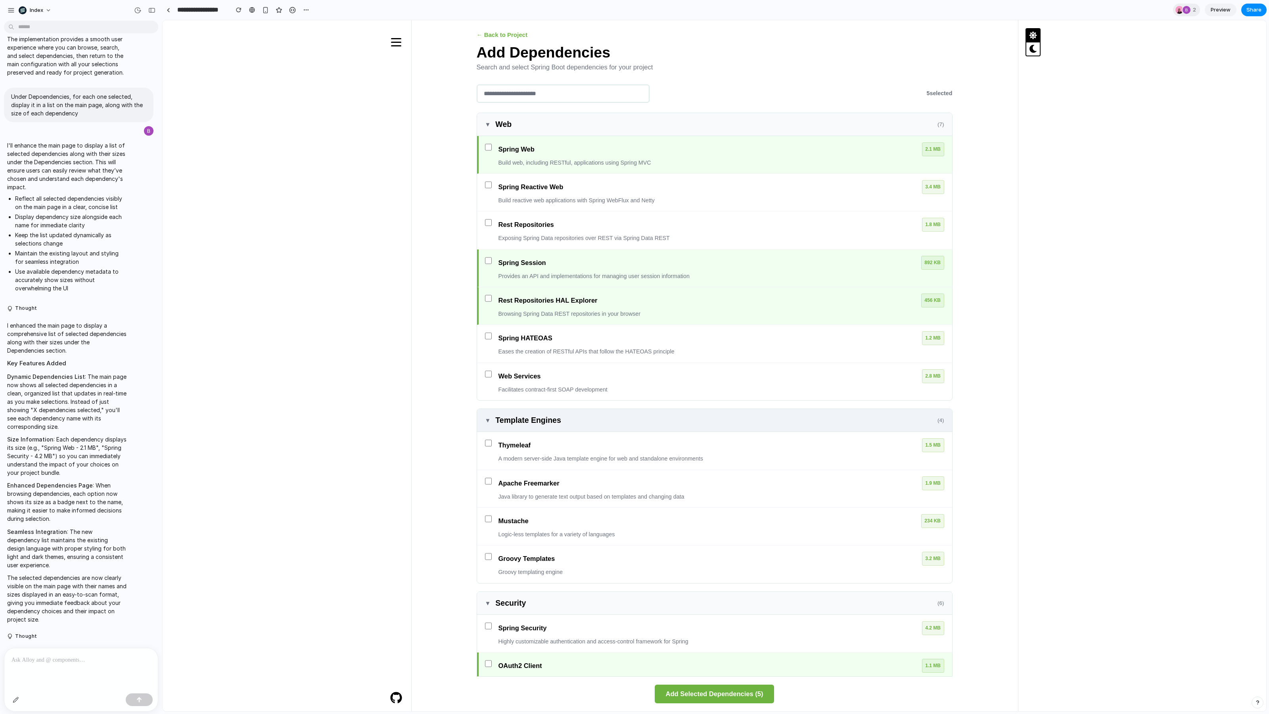
click at [731, 426] on div "▼ Template Engines ( 4 )" at bounding box center [714, 420] width 475 height 23
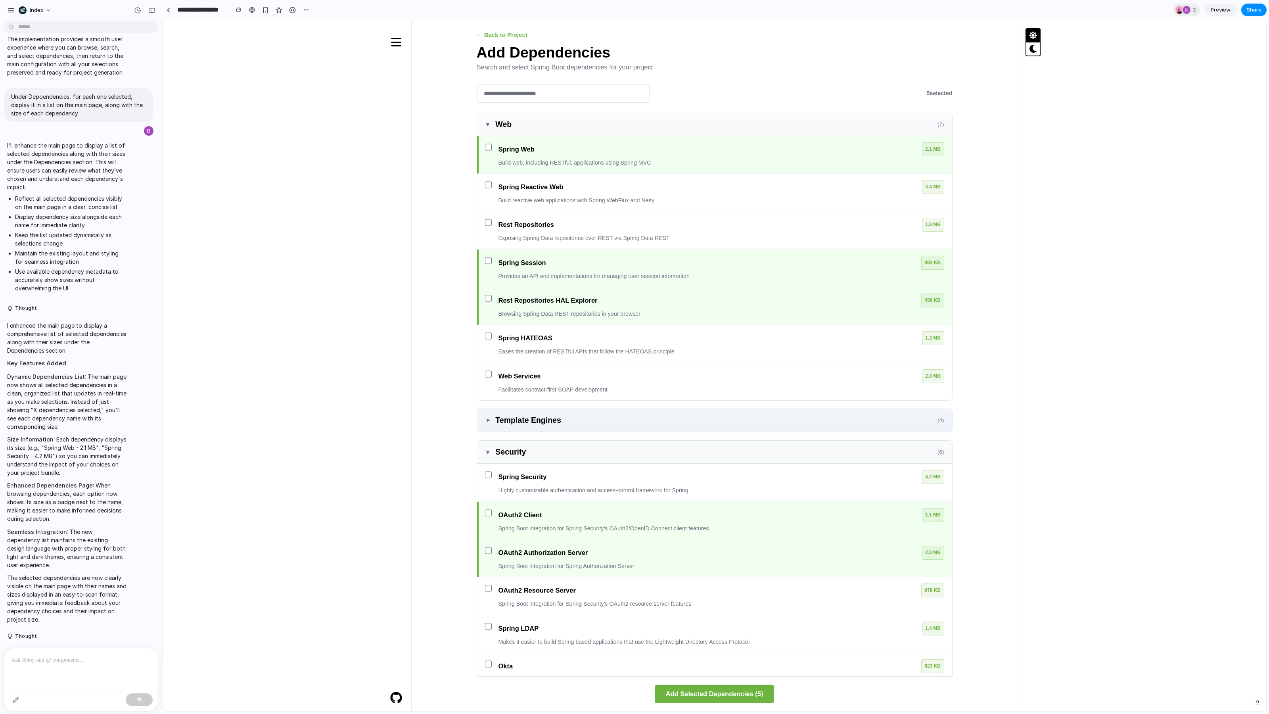
click at [731, 426] on div "▼ Template Engines ( 4 )" at bounding box center [714, 420] width 475 height 23
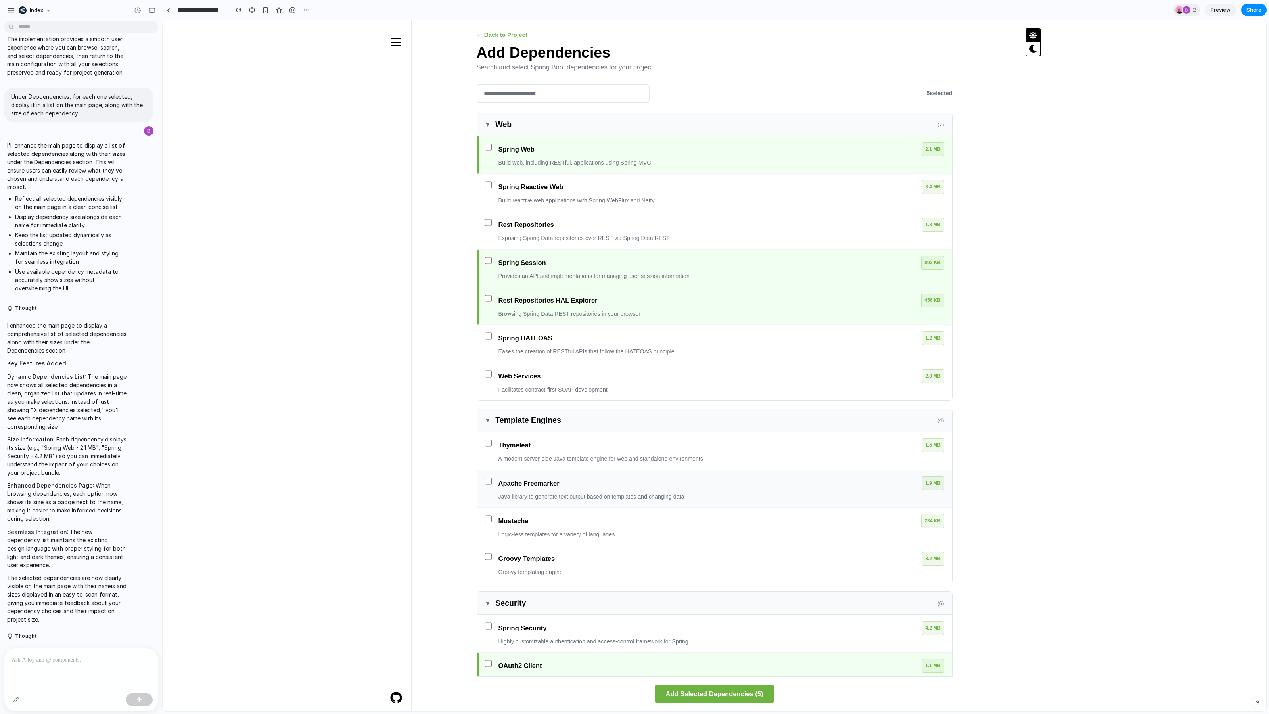
click at [718, 470] on div "Apache Freemarker 1.9 MB Java library to generate text output based on template…" at bounding box center [714, 489] width 475 height 38
click at [711, 514] on div "Mustache 234 KB" at bounding box center [721, 521] width 446 height 14
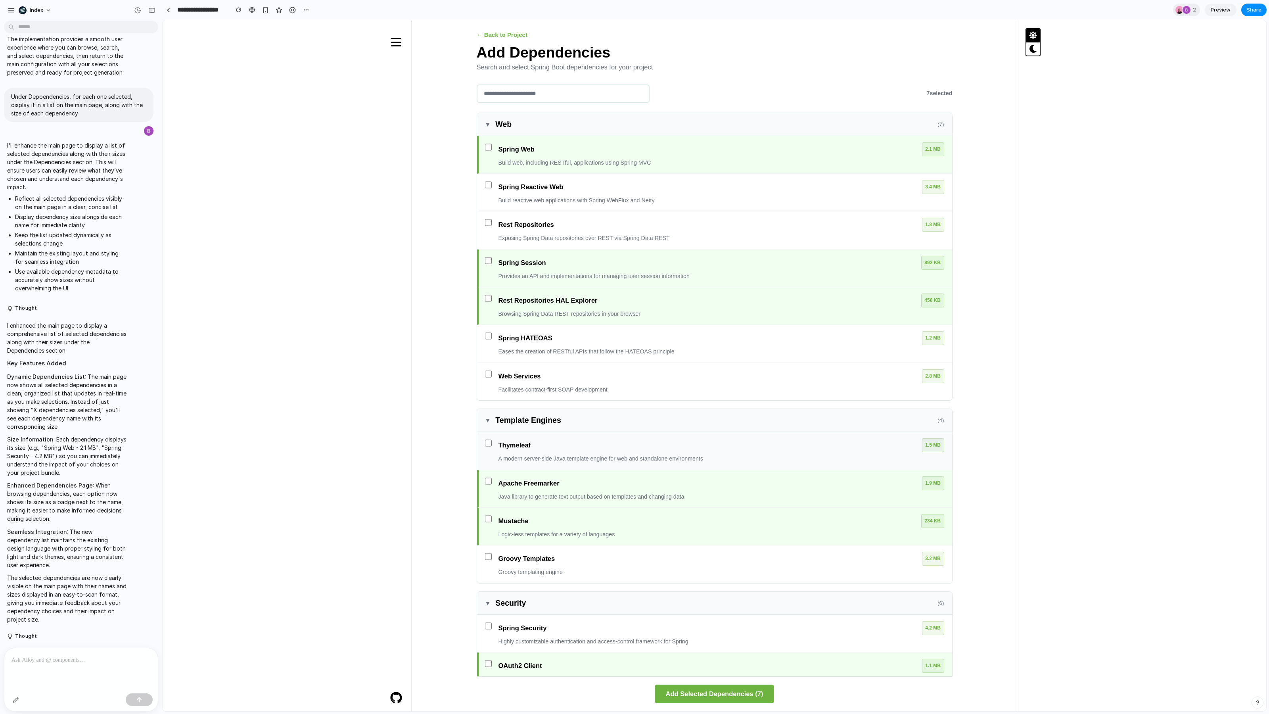
click at [695, 432] on div "Thymeleaf 1.5 MB A modern server-side Java template engine for web and standalo…" at bounding box center [714, 451] width 475 height 38
click at [695, 418] on h3 "Template Engines" at bounding box center [716, 420] width 442 height 11
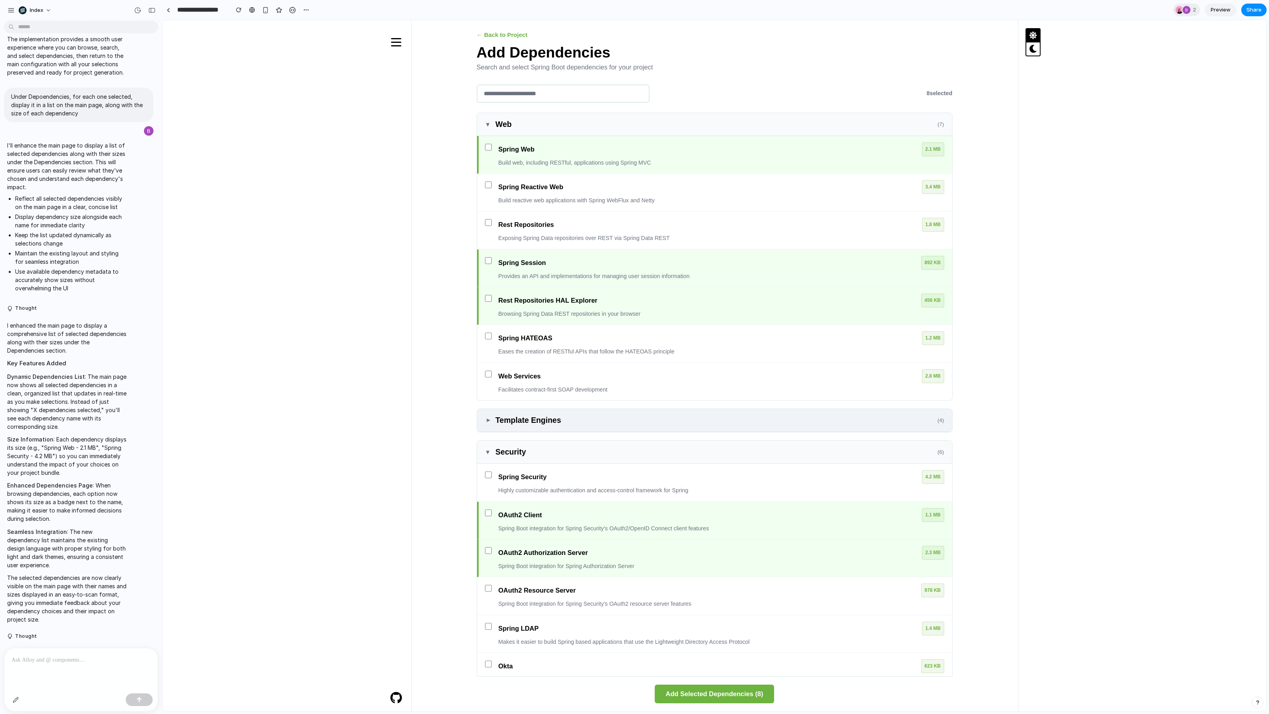
click at [695, 418] on h3 "Template Engines" at bounding box center [716, 420] width 442 height 11
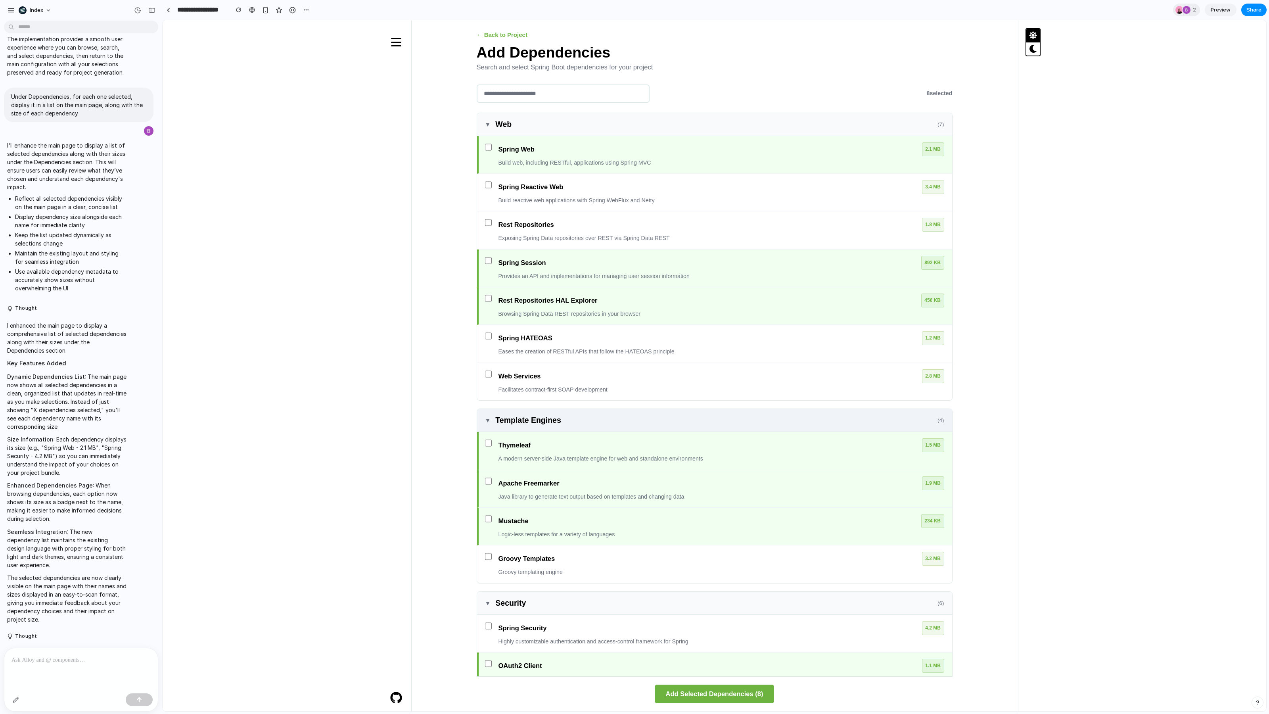
click at [695, 418] on h3 "Template Engines" at bounding box center [716, 420] width 442 height 11
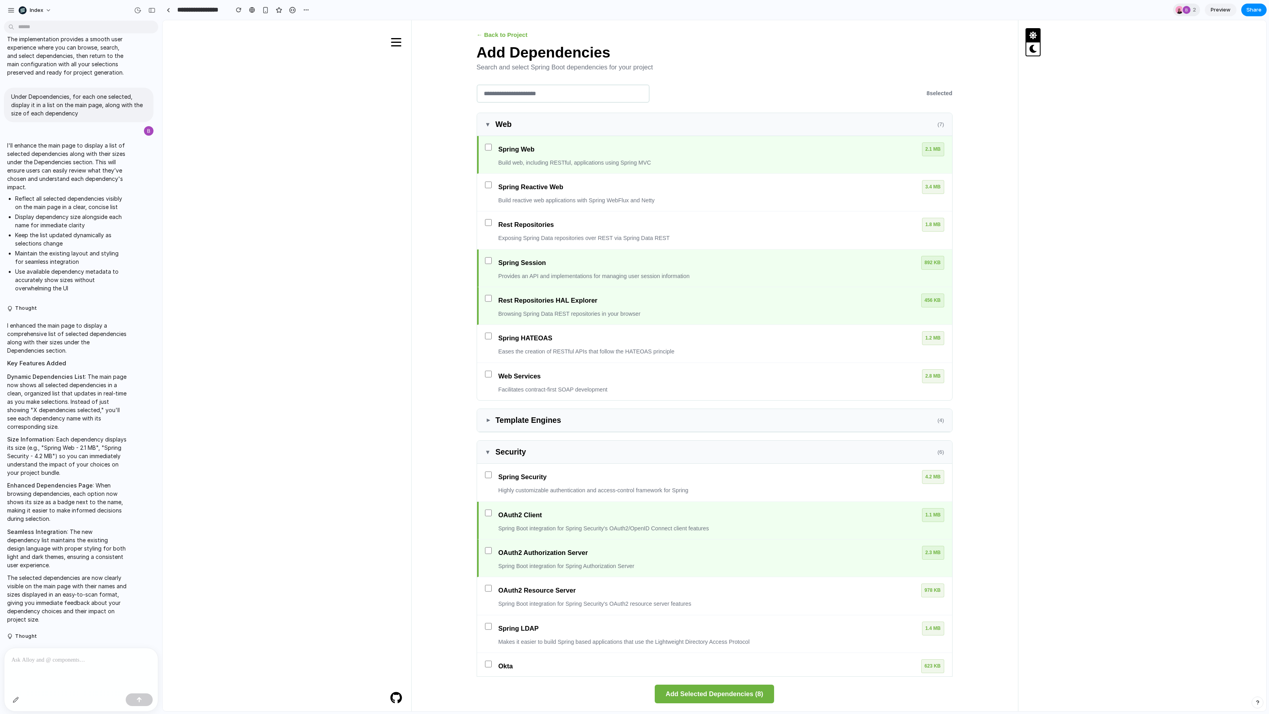
click at [401, 33] on div at bounding box center [396, 40] width 30 height 25
click at [397, 42] on span "button" at bounding box center [396, 42] width 10 height 1
click at [665, 698] on button "Add Selected Dependencies ( 8 )" at bounding box center [715, 693] width 120 height 19
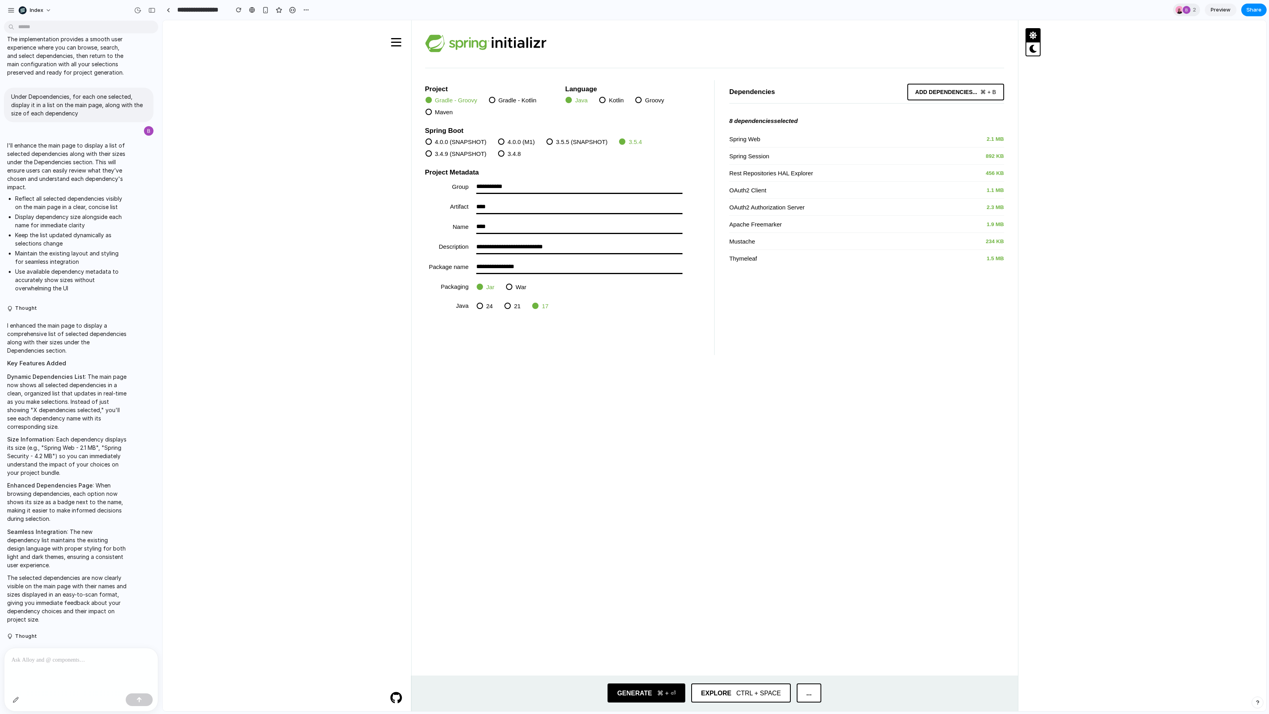
click at [635, 685] on span "Generate" at bounding box center [634, 692] width 53 height 17
click at [657, 684] on span "⌘ + ⏎" at bounding box center [671, 692] width 28 height 17
click at [170, 12] on link at bounding box center [168, 10] width 12 height 12
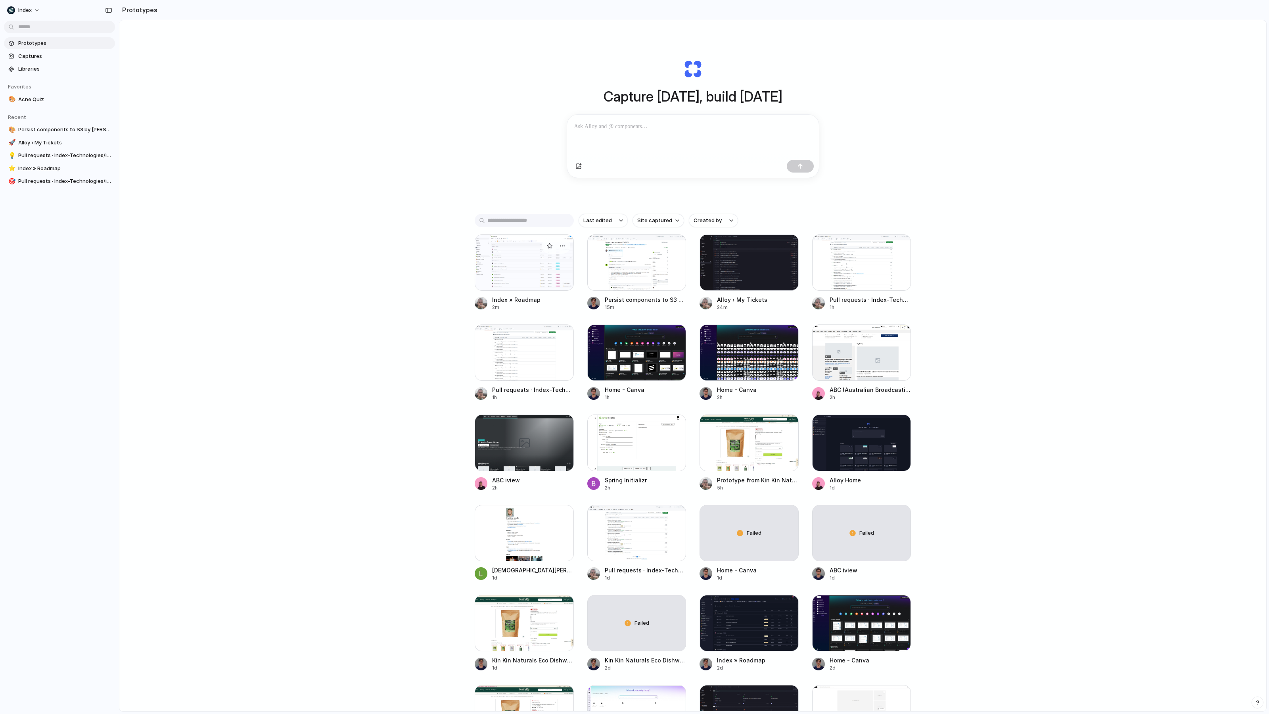
click at [499, 270] on div at bounding box center [524, 262] width 99 height 56
